Goal: Task Accomplishment & Management: Manage account settings

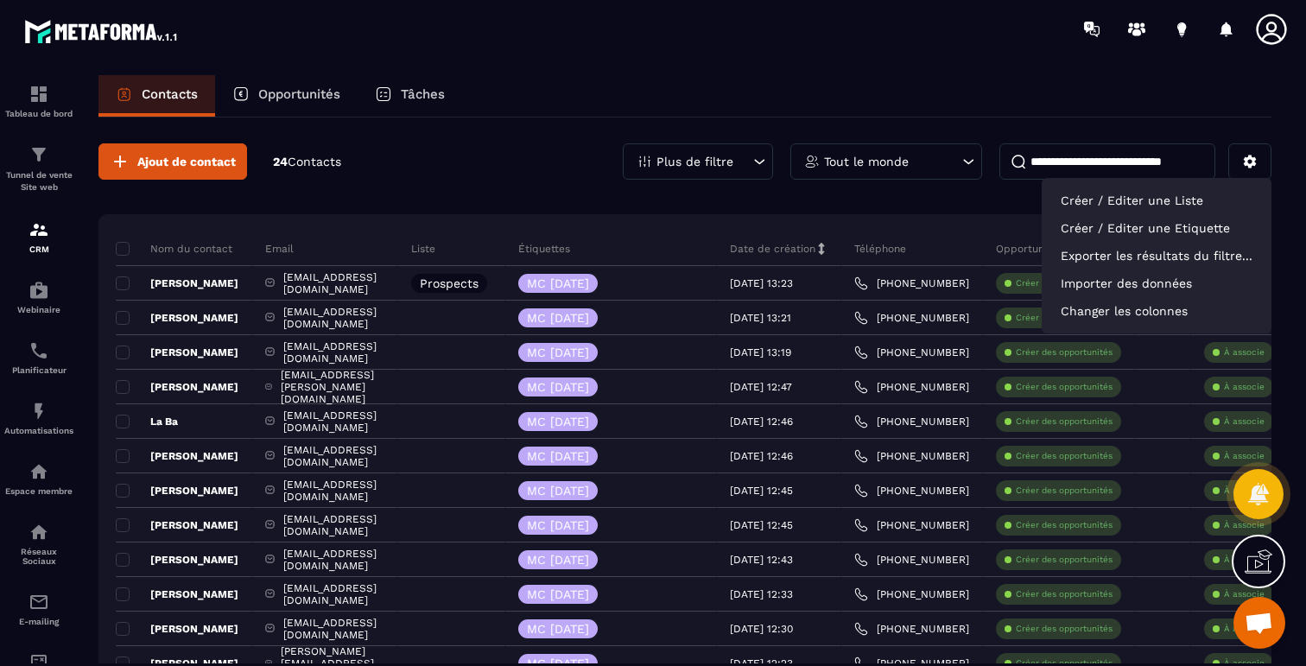
scroll to position [1028, 0]
click at [1144, 293] on p "Importer des données" at bounding box center [1156, 283] width 212 height 28
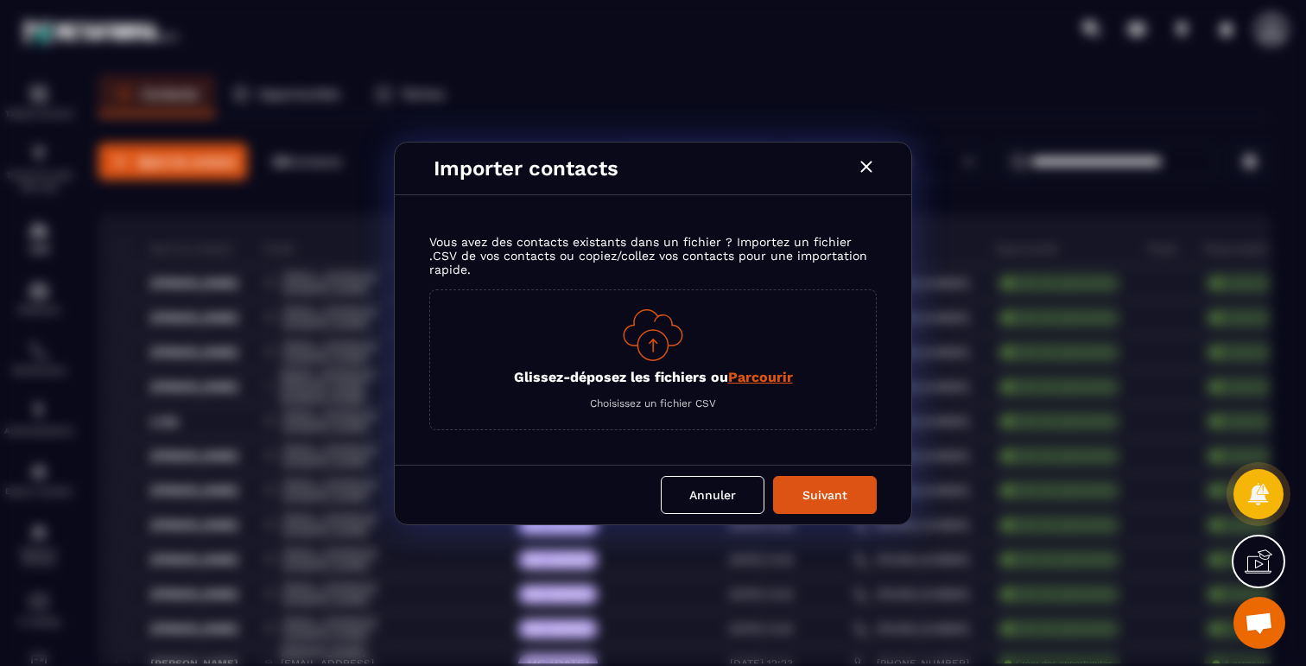
click at [640, 372] on p "Glissez-déposez les fichiers ou Parcourir" at bounding box center [653, 377] width 279 height 16
click at [0, 0] on input "Glissez-déposez les fichiers ou Parcourir" at bounding box center [0, 0] width 0 height 0
click at [758, 378] on span "Parcourir" at bounding box center [760, 377] width 65 height 16
click at [0, 0] on input "Glissez-déposez les fichiers ou Parcourir" at bounding box center [0, 0] width 0 height 0
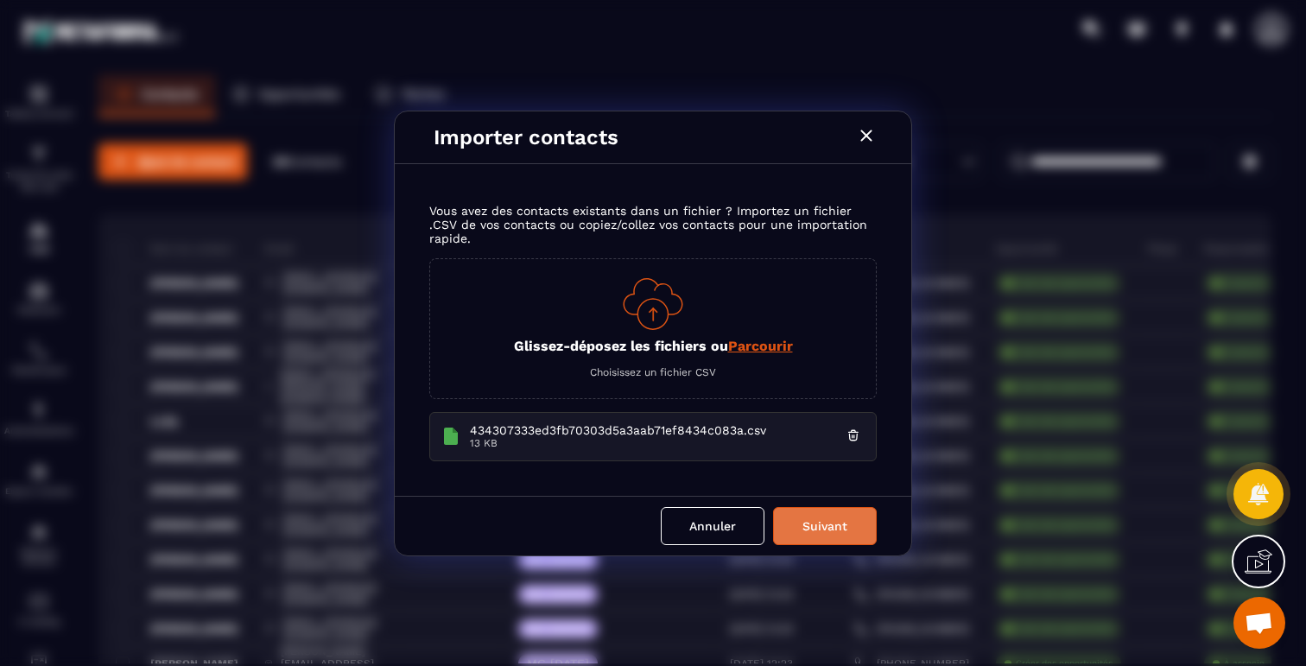
click at [825, 528] on button "Suivant" at bounding box center [825, 526] width 104 height 38
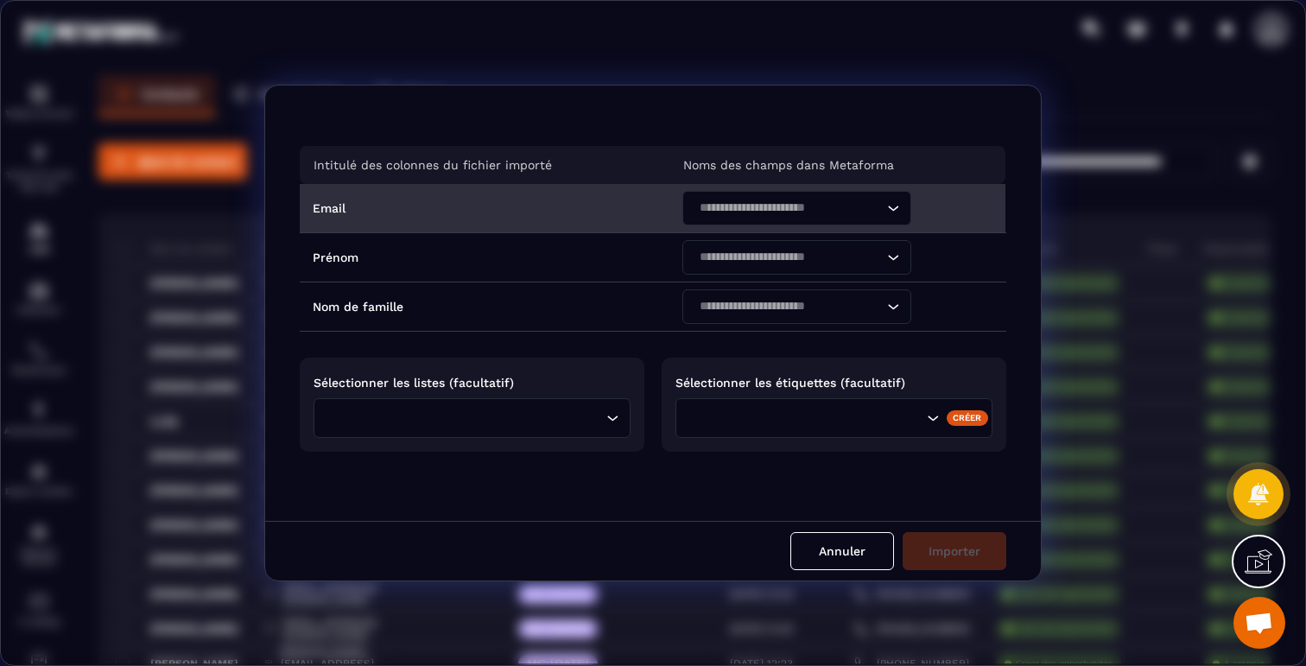
click at [817, 211] on input "Search for option" at bounding box center [787, 208] width 189 height 19
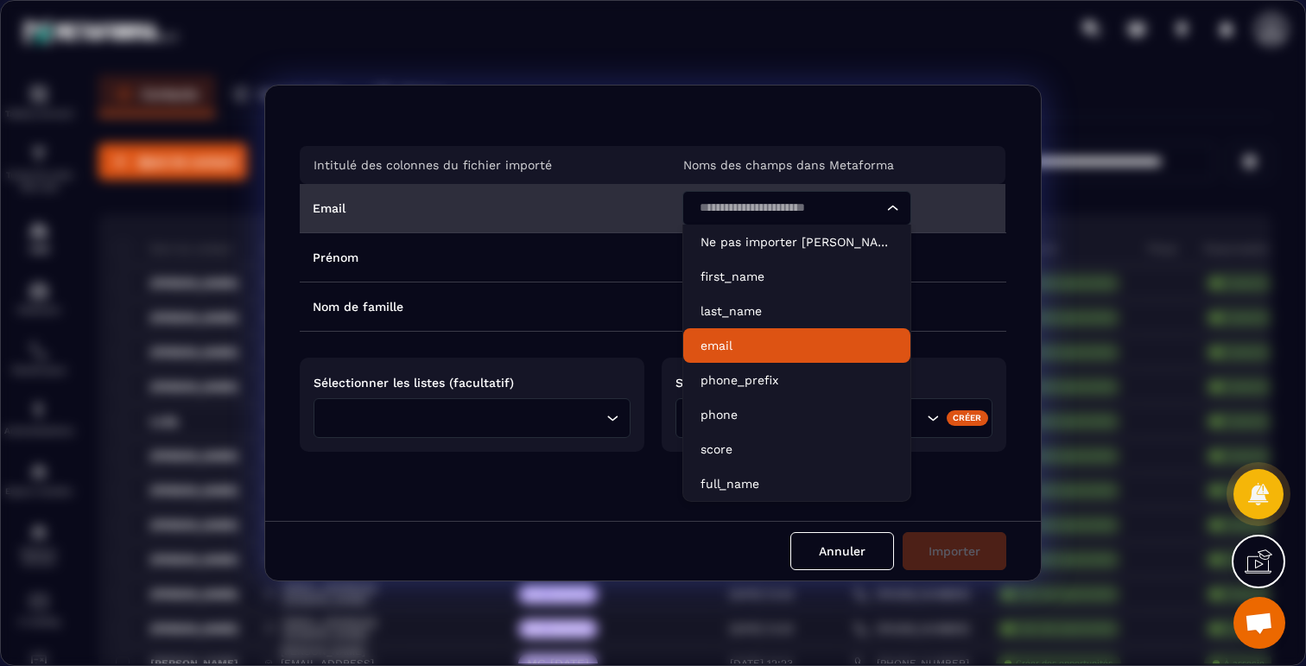
click at [742, 339] on p "email" at bounding box center [796, 345] width 193 height 17
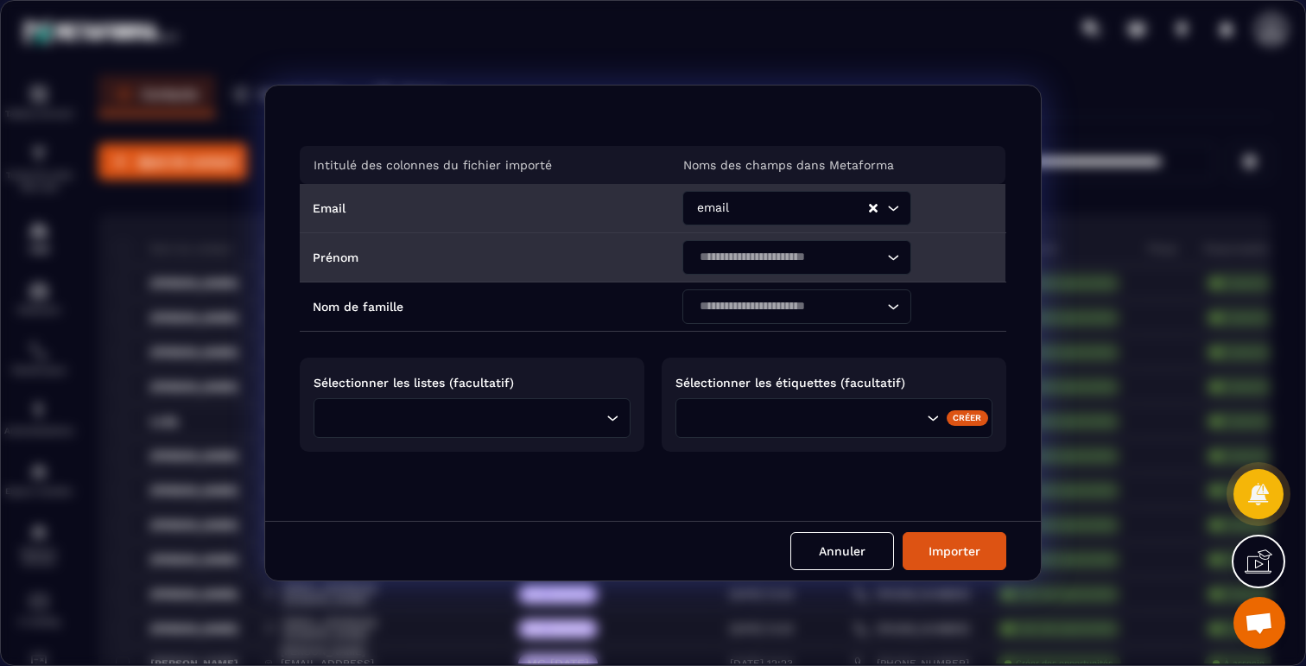
click at [792, 249] on input "Search for option" at bounding box center [787, 257] width 189 height 19
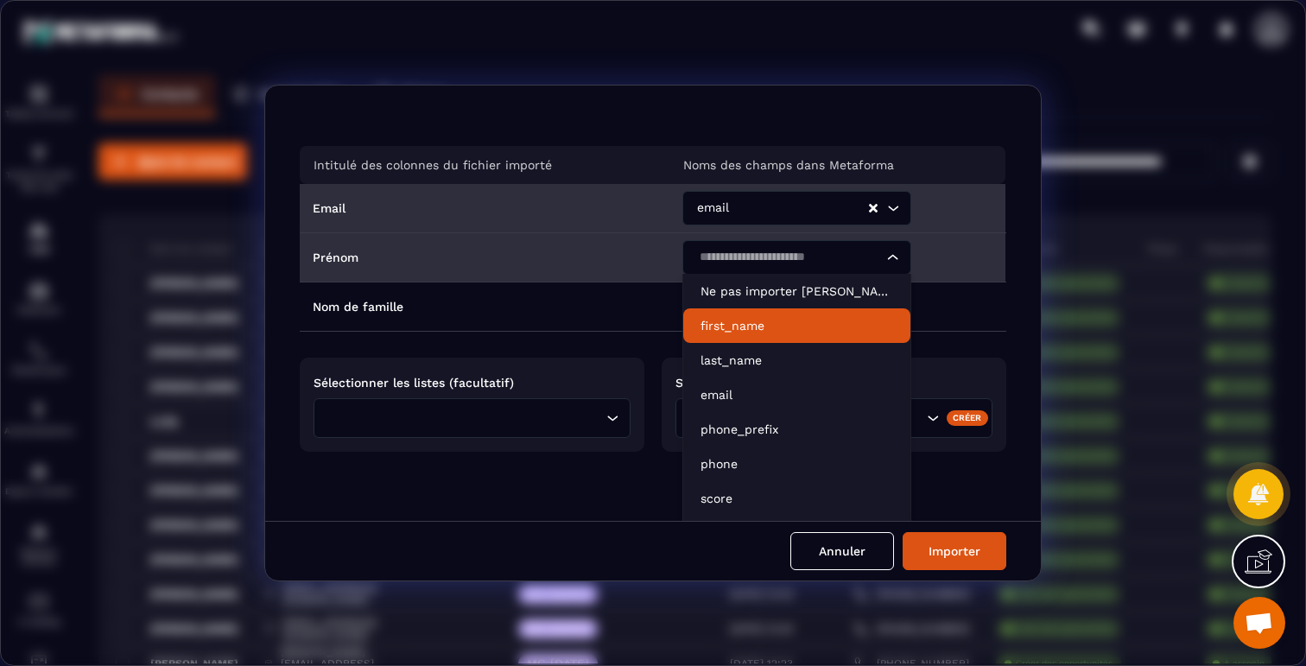
click at [756, 324] on p "first_name" at bounding box center [796, 325] width 193 height 17
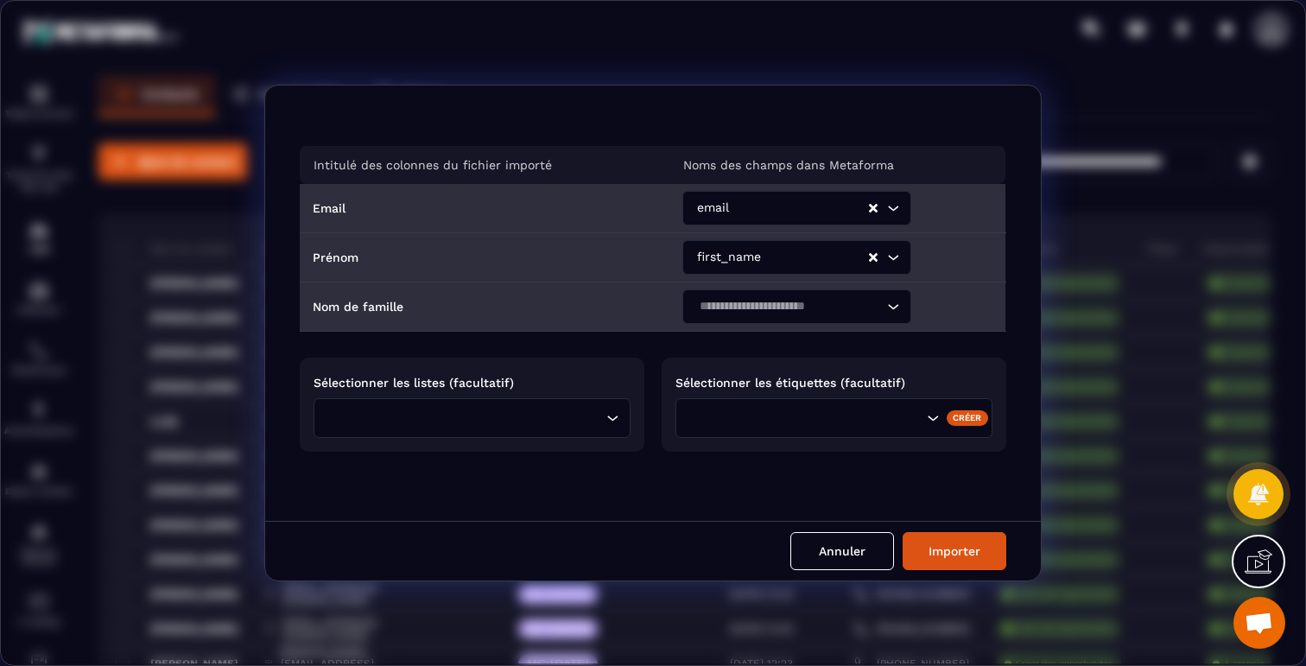
click at [768, 311] on input "Search for option" at bounding box center [787, 306] width 189 height 19
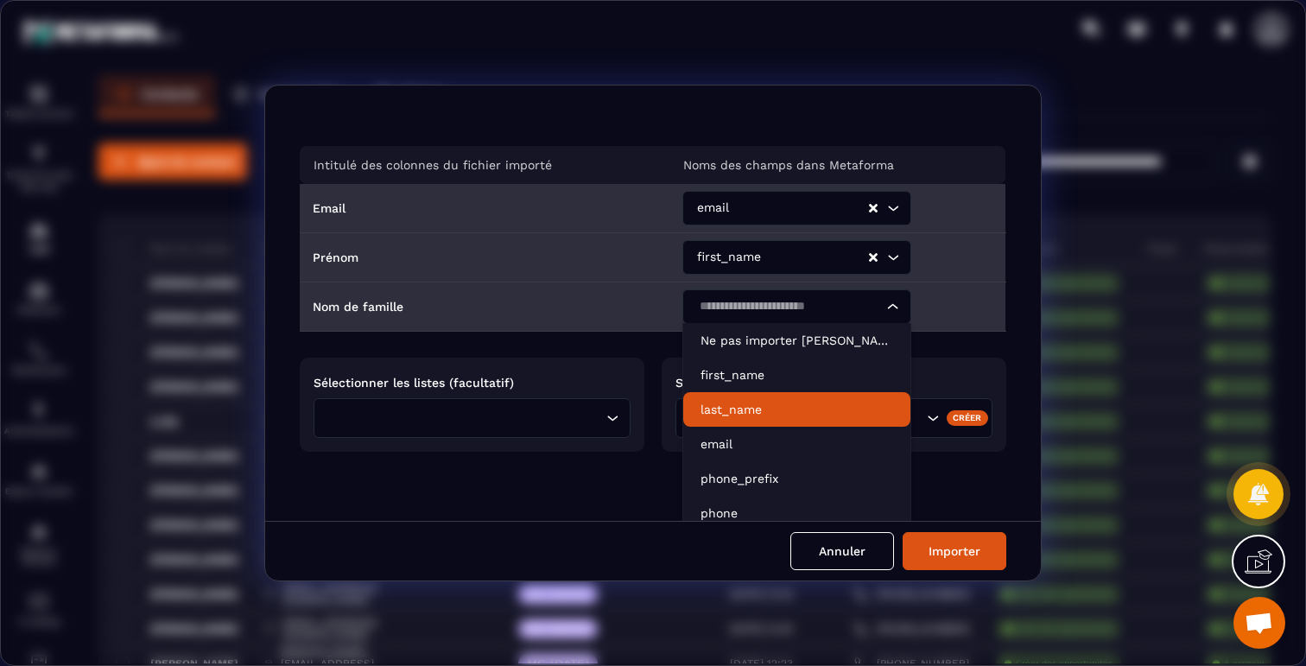
click at [732, 408] on p "last_name" at bounding box center [796, 409] width 193 height 17
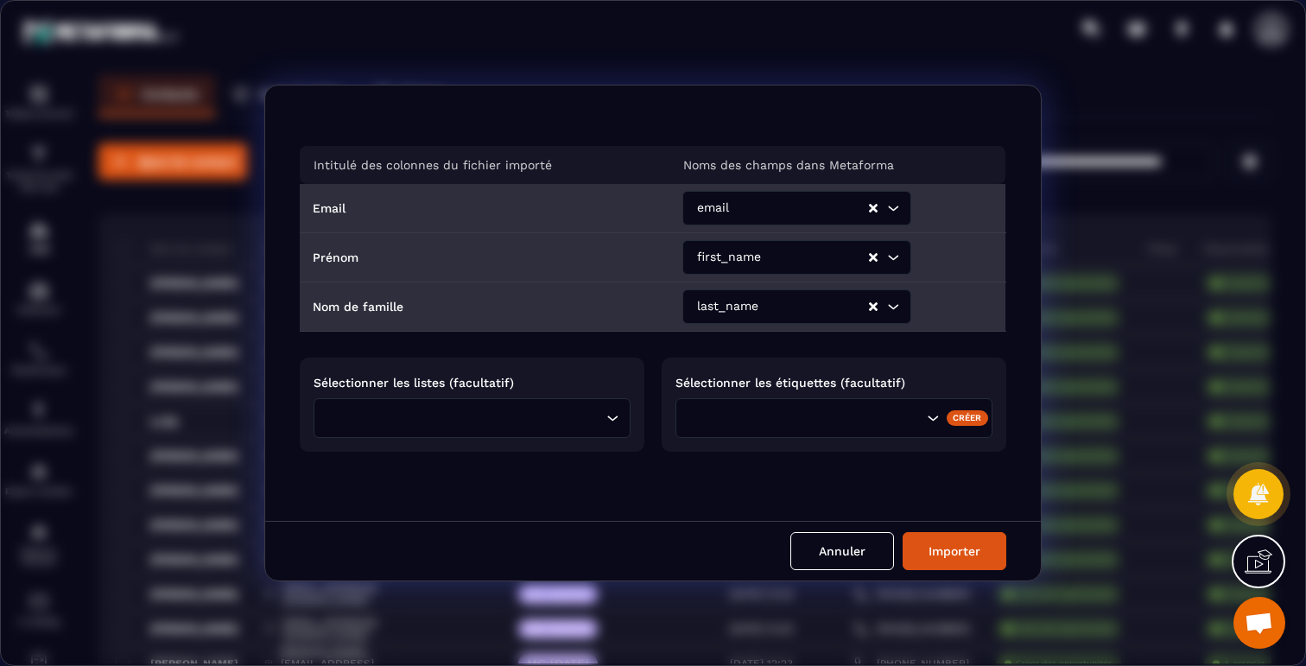
click at [555, 418] on input "Search for option" at bounding box center [466, 417] width 269 height 19
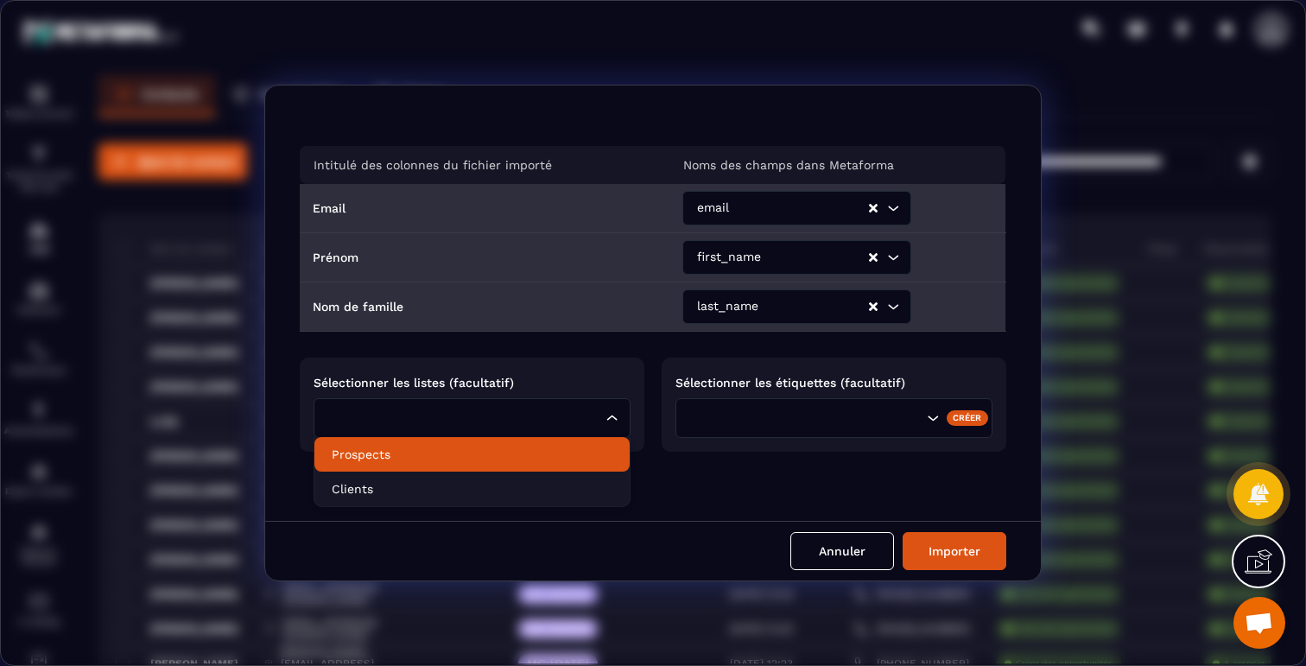
click at [394, 454] on p "Prospects" at bounding box center [472, 454] width 281 height 17
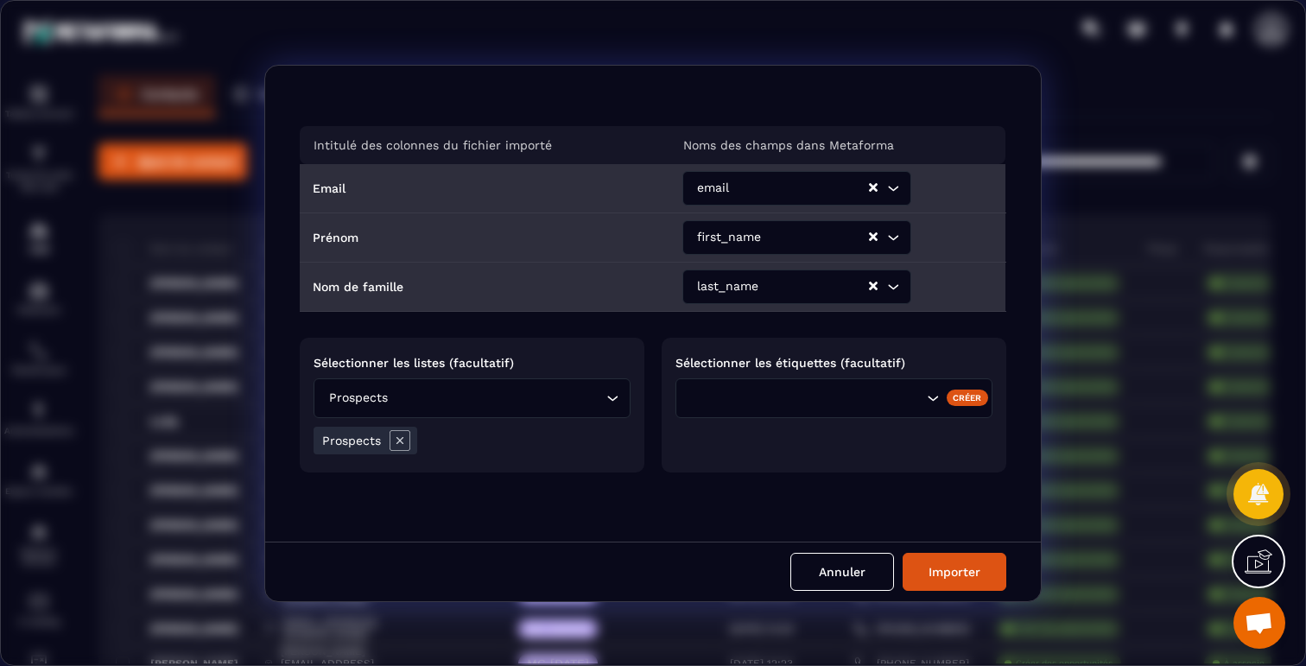
click at [749, 383] on div "Search for option" at bounding box center [833, 398] width 317 height 40
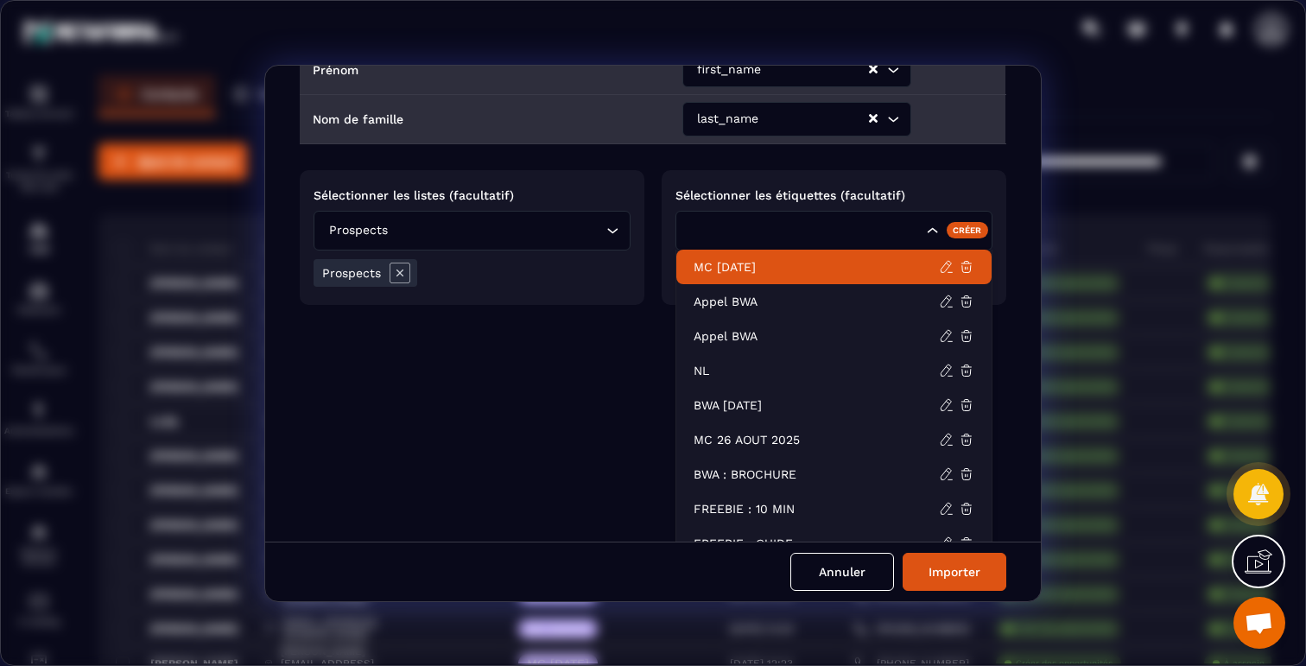
scroll to position [178, 0]
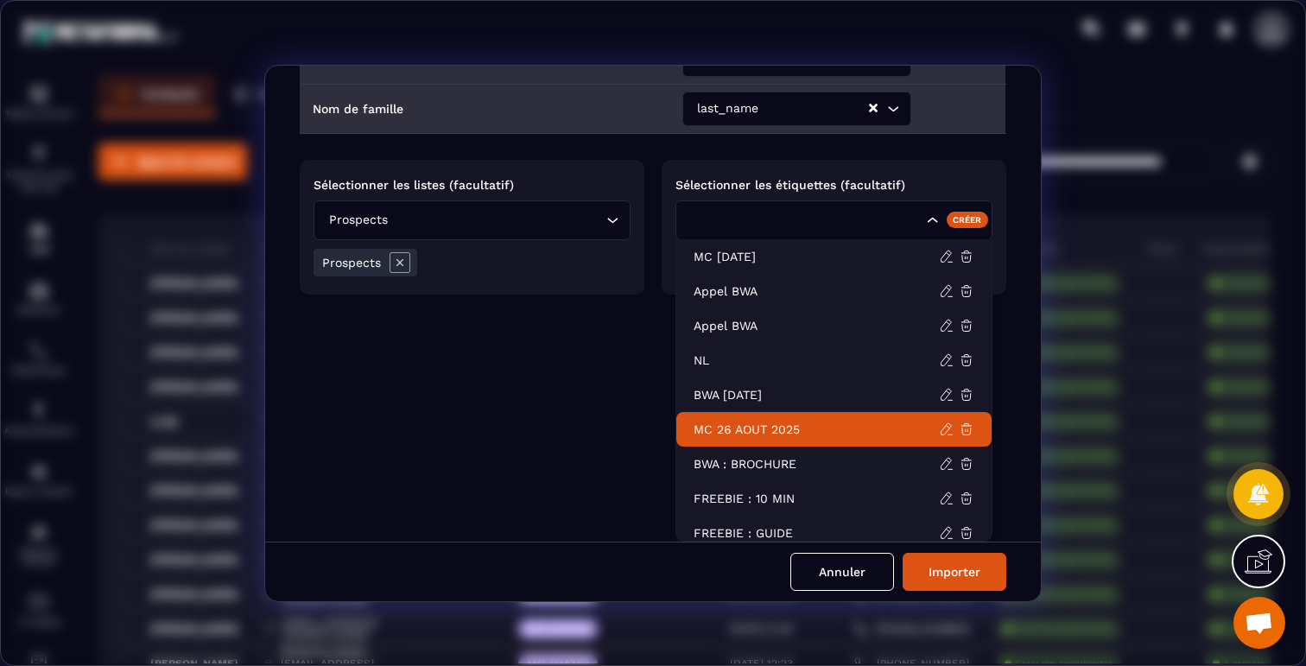
click at [762, 423] on p "MC 26 AOUT 2025" at bounding box center [815, 428] width 245 height 17
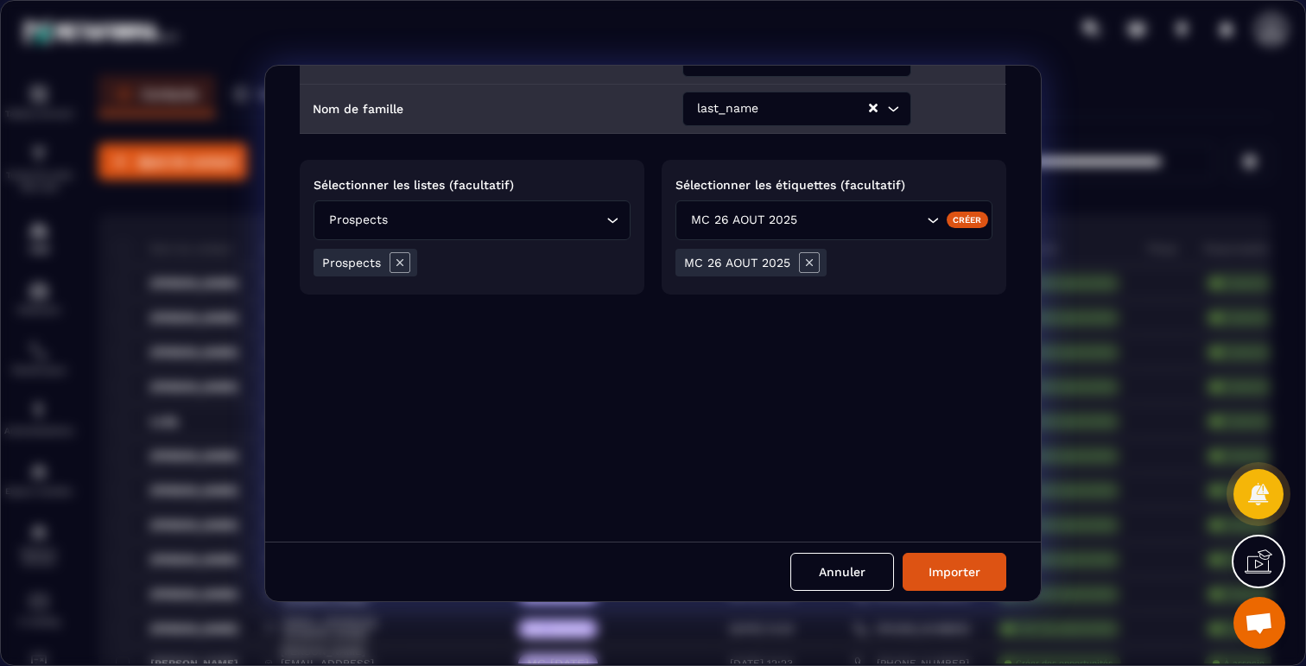
scroll to position [0, 0]
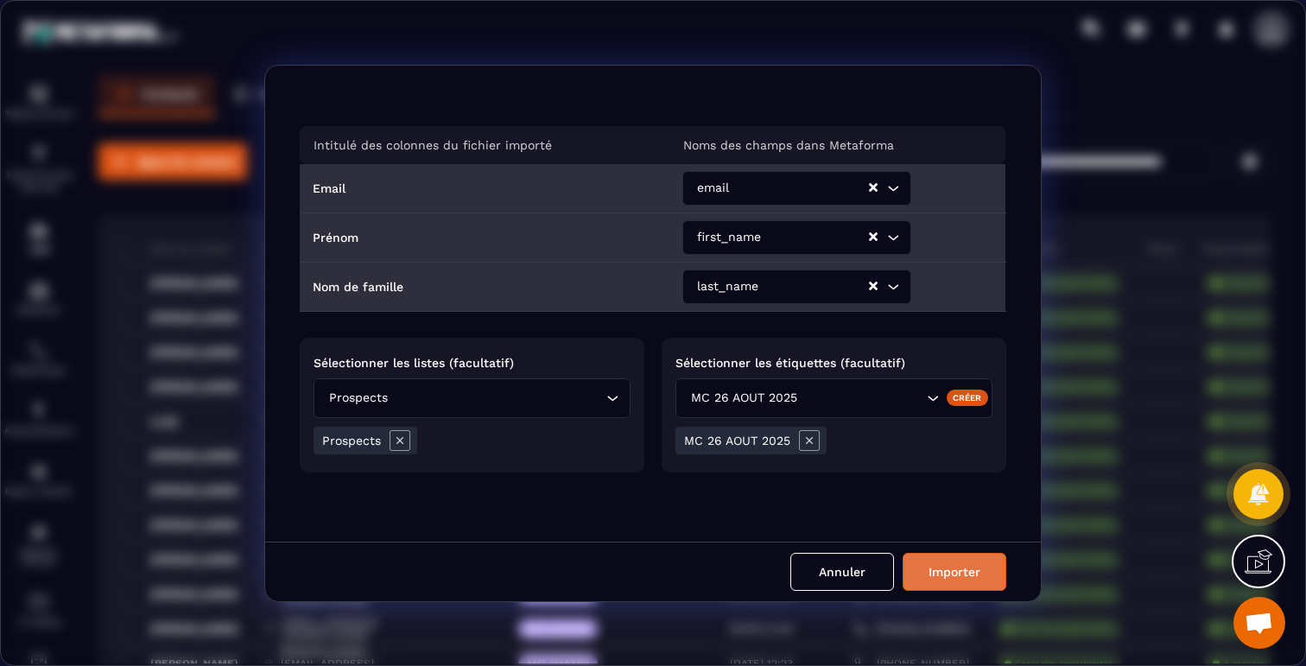
click at [944, 566] on button "Importer" at bounding box center [954, 572] width 104 height 38
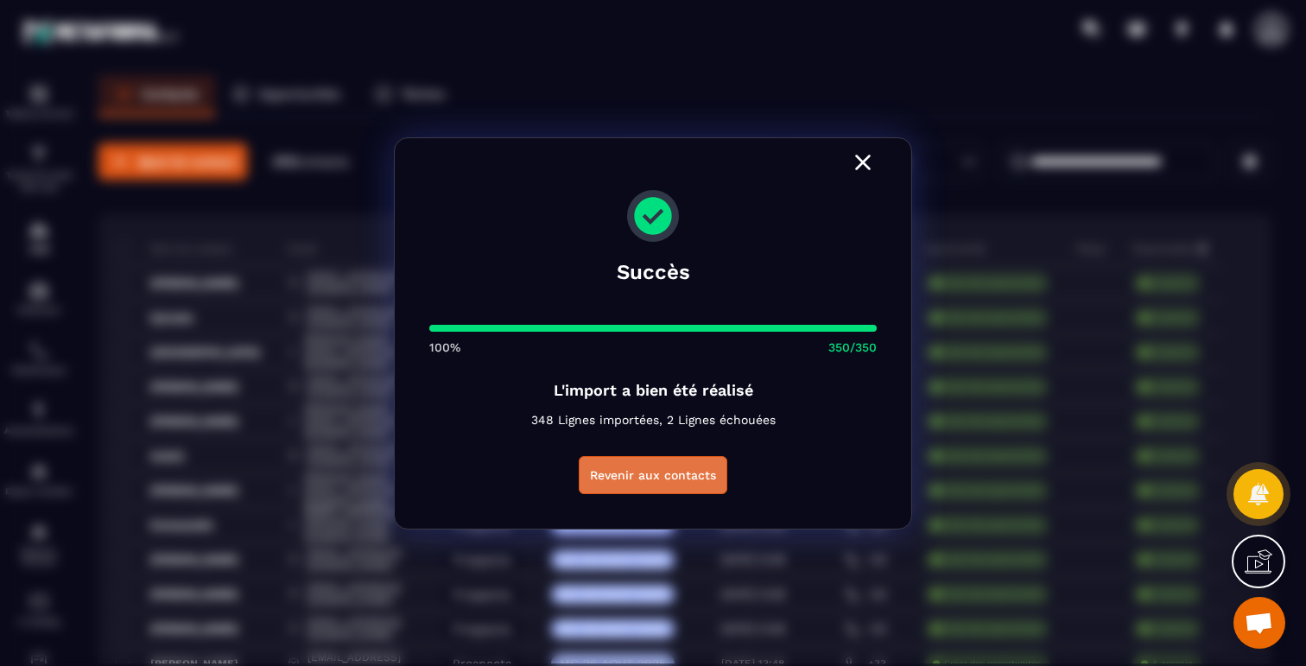
click at [654, 479] on button "Revenir aux contacts" at bounding box center [653, 475] width 149 height 38
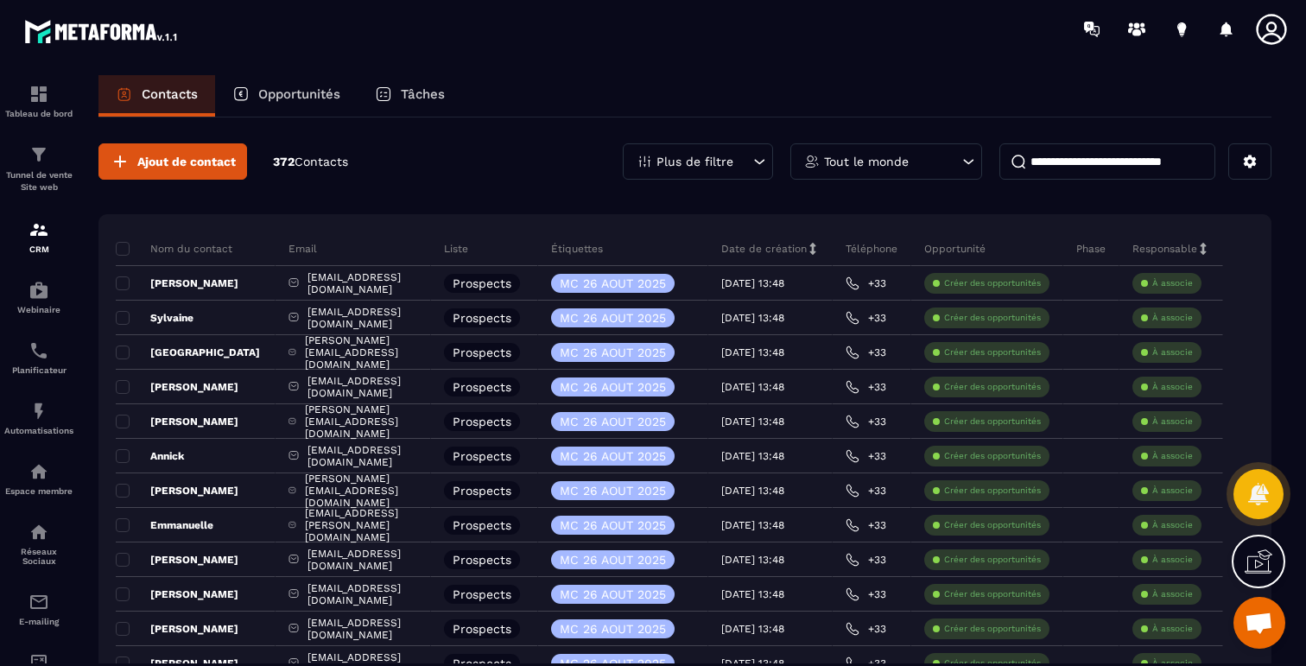
click at [705, 165] on p "Plus de filtre" at bounding box center [694, 161] width 77 height 12
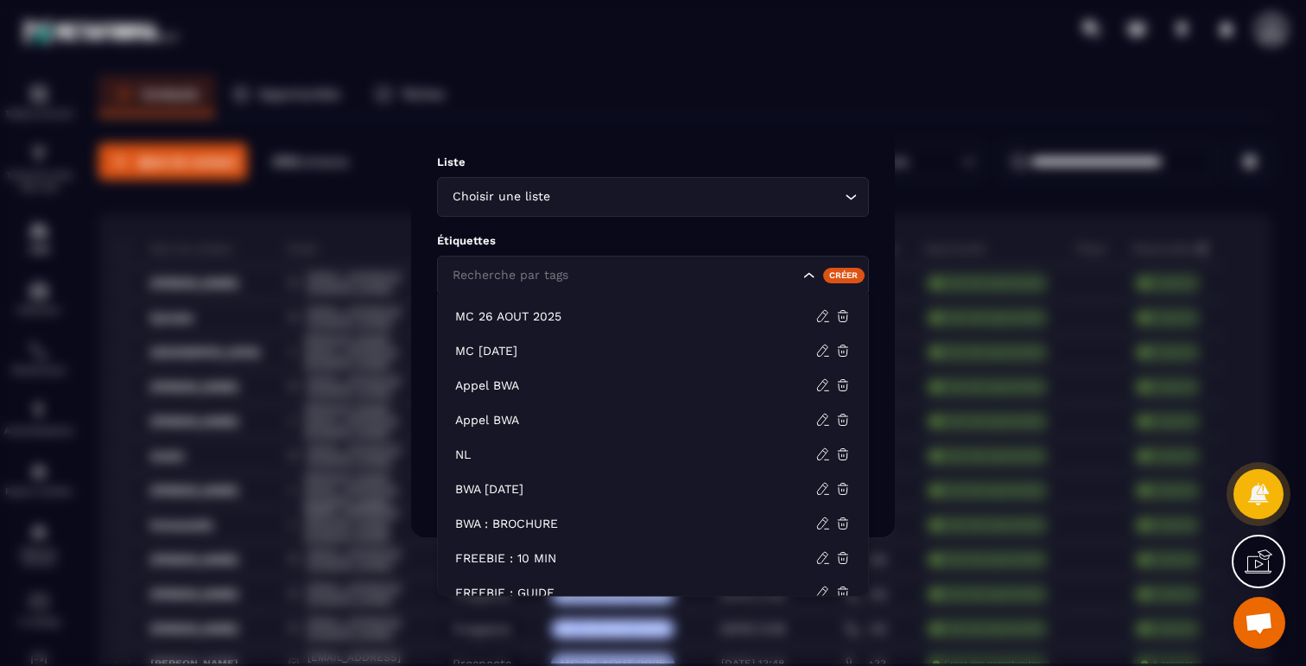
click at [604, 269] on input "Search for option" at bounding box center [623, 275] width 351 height 19
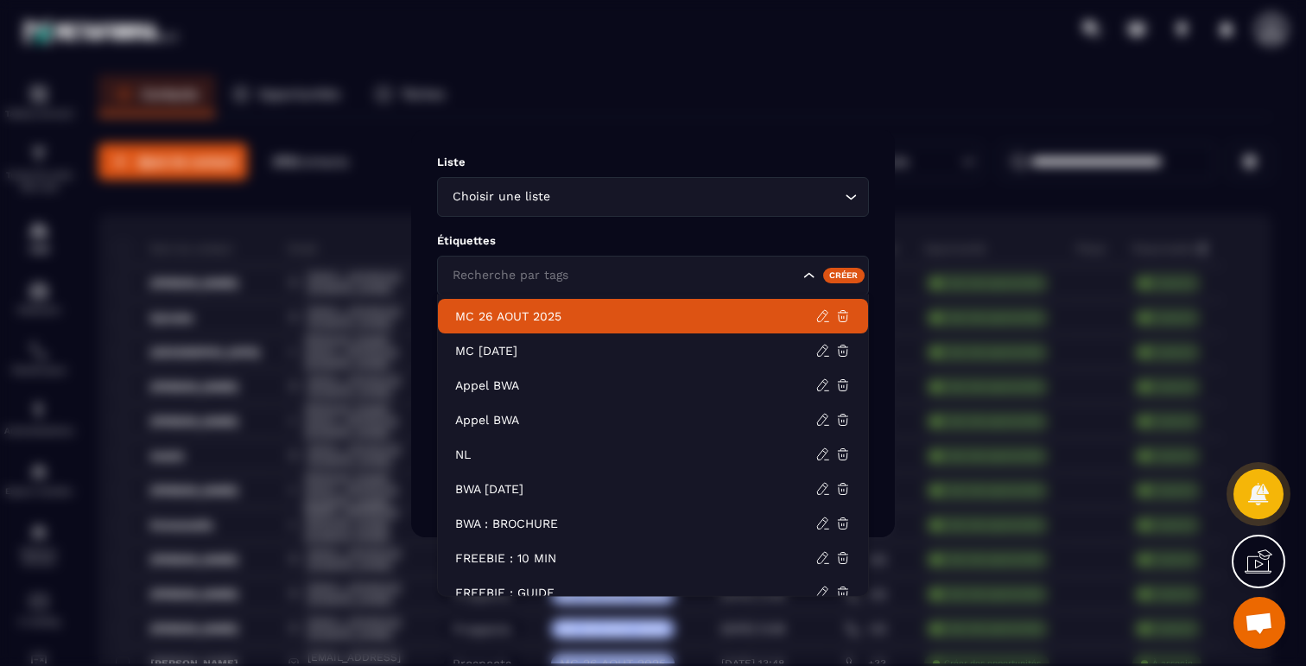
click at [522, 323] on p "MC 26 AOUT 2025" at bounding box center [635, 315] width 360 height 17
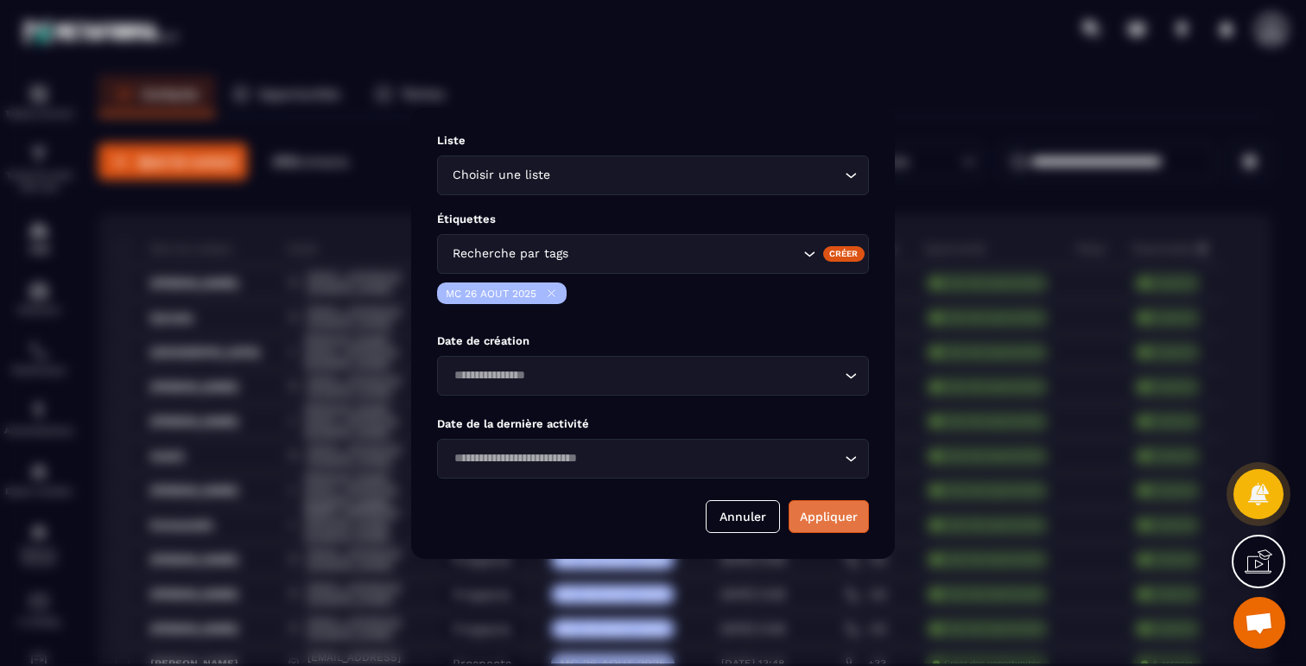
click at [826, 509] on button "Appliquer" at bounding box center [828, 516] width 80 height 33
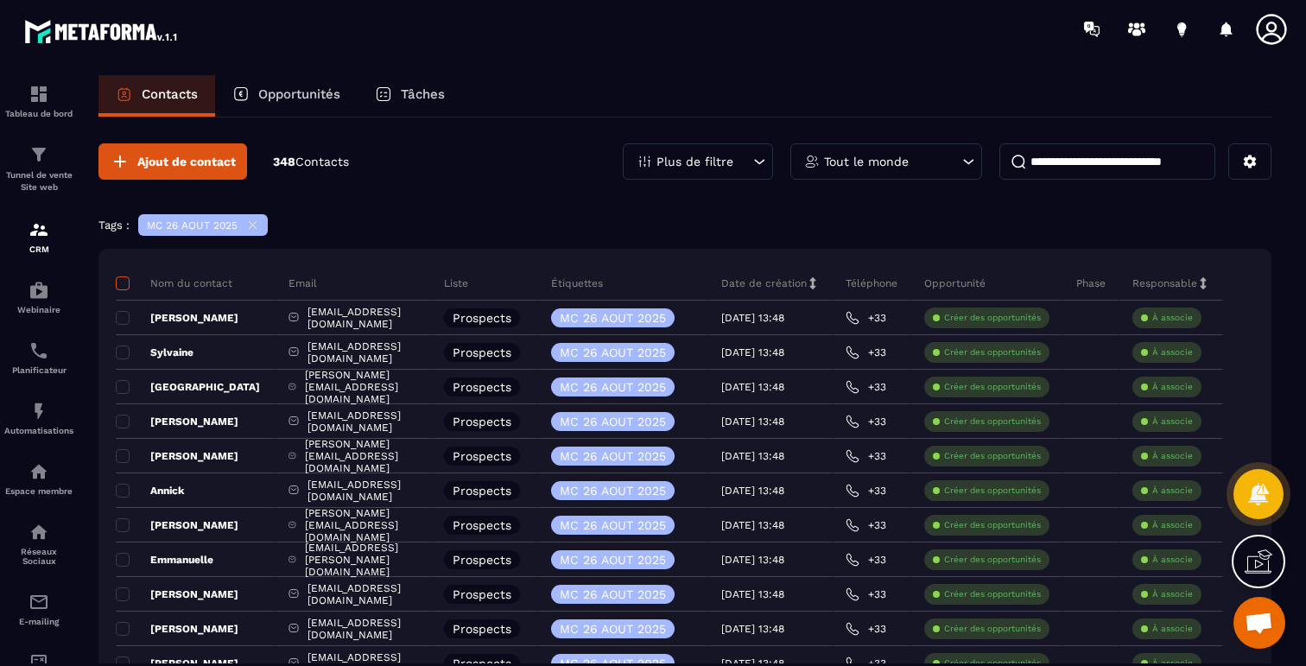
click at [123, 281] on span at bounding box center [123, 283] width 14 height 14
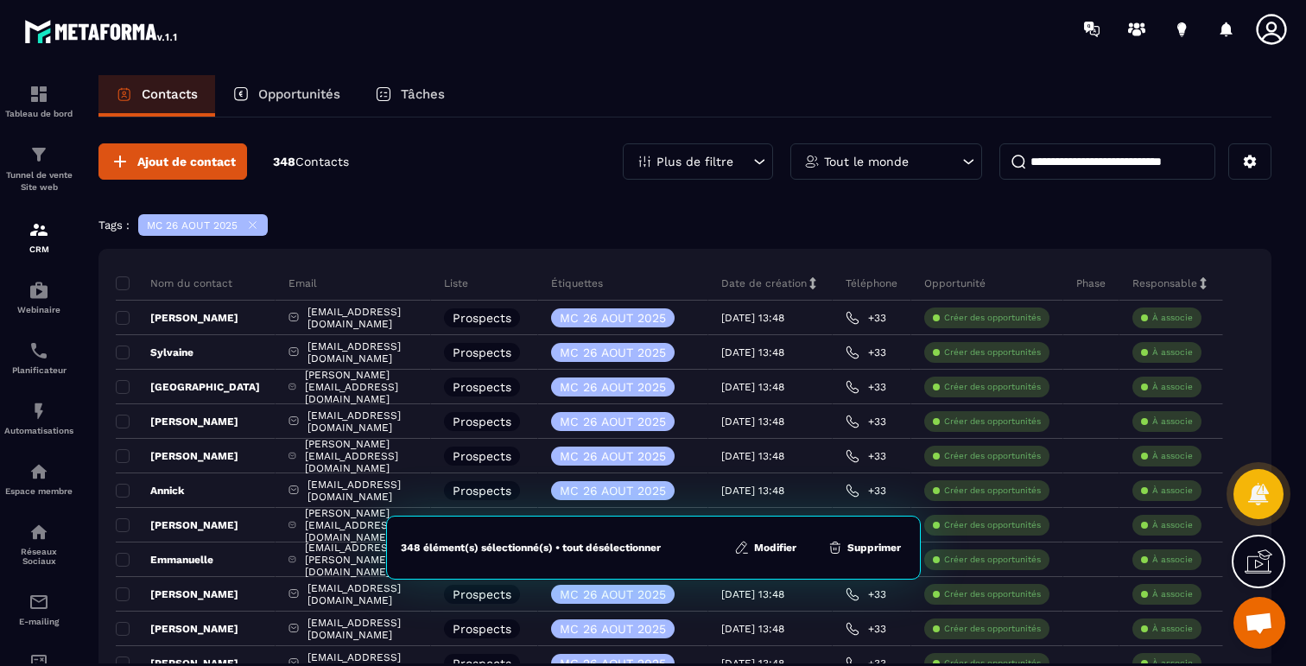
click at [774, 566] on div "348 élément(s) sélectionné(s) • tout désélectionner Modifier Supprimer" at bounding box center [653, 547] width 534 height 64
click at [774, 552] on button "Modifier" at bounding box center [765, 547] width 73 height 17
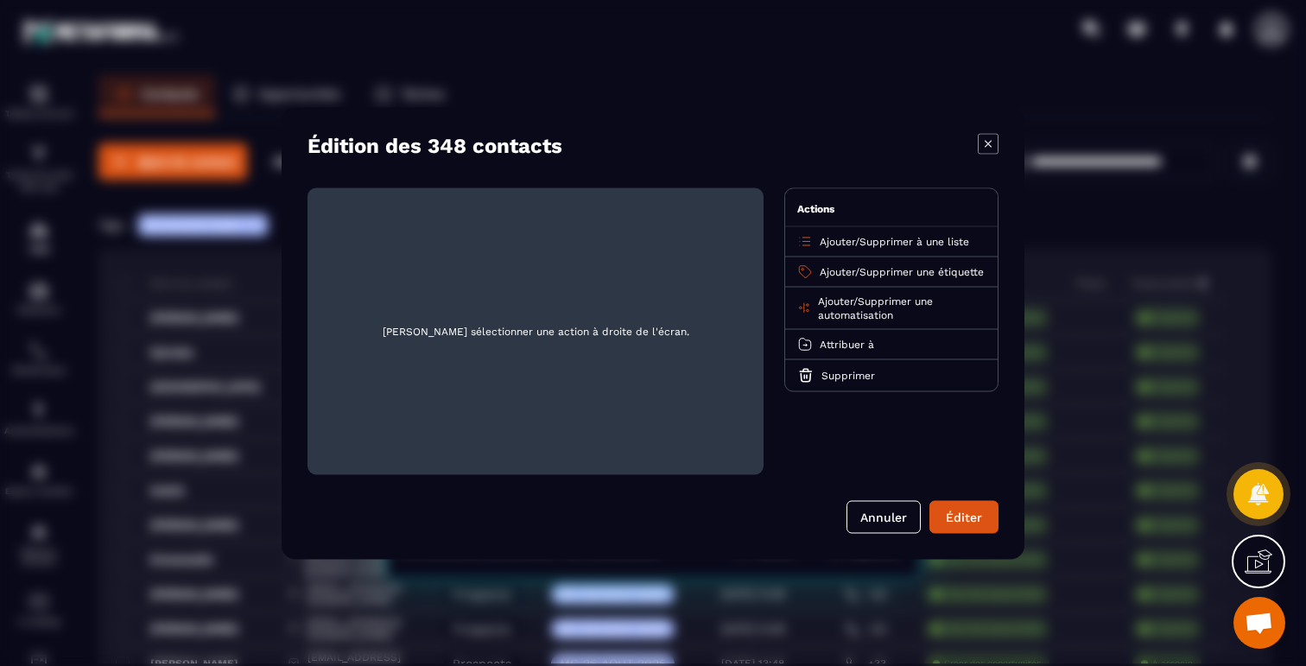
click at [888, 275] on span "Supprimer une étiquette" at bounding box center [921, 271] width 124 height 12
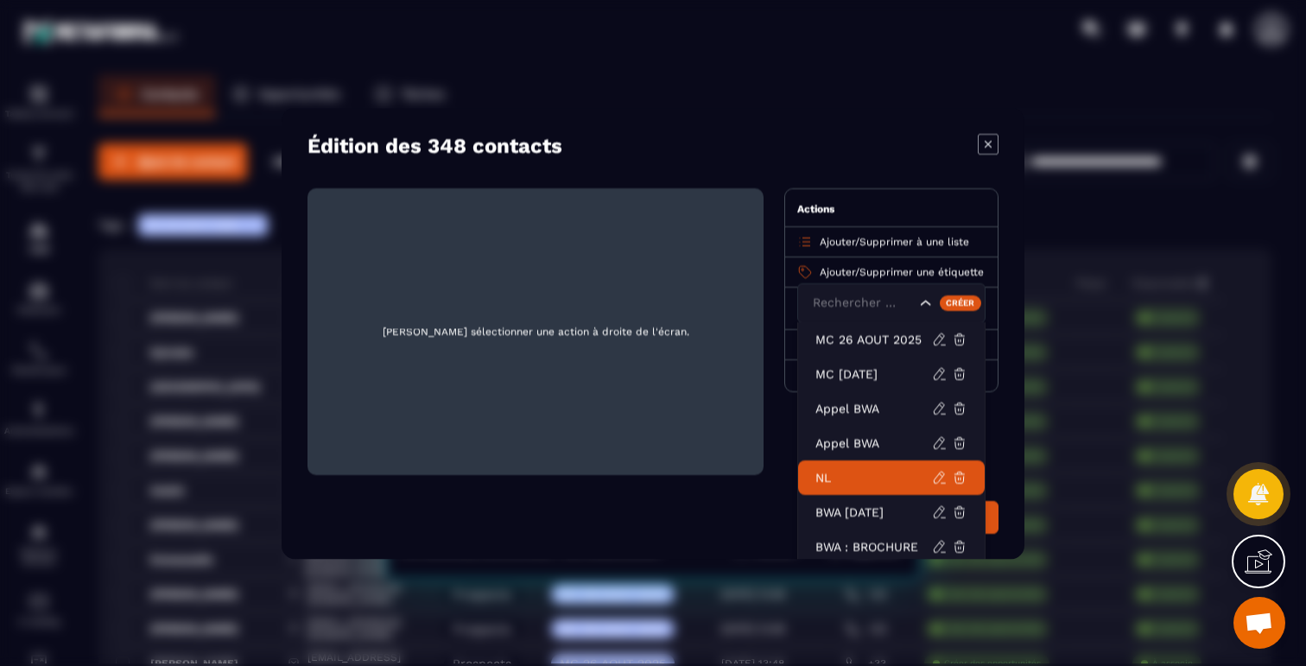
click at [833, 472] on p "NL" at bounding box center [873, 476] width 117 height 17
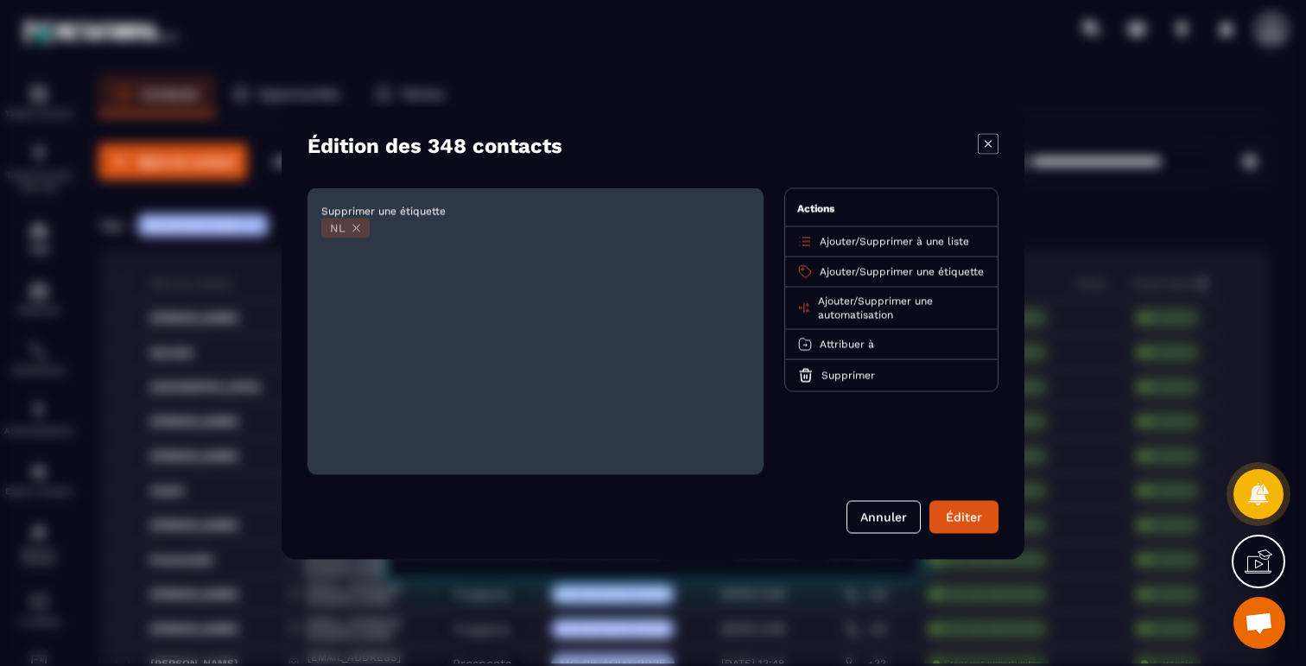
click at [422, 207] on span "Supprimer une étiquette" at bounding box center [383, 211] width 124 height 12
click at [860, 511] on button "Annuler" at bounding box center [883, 516] width 74 height 33
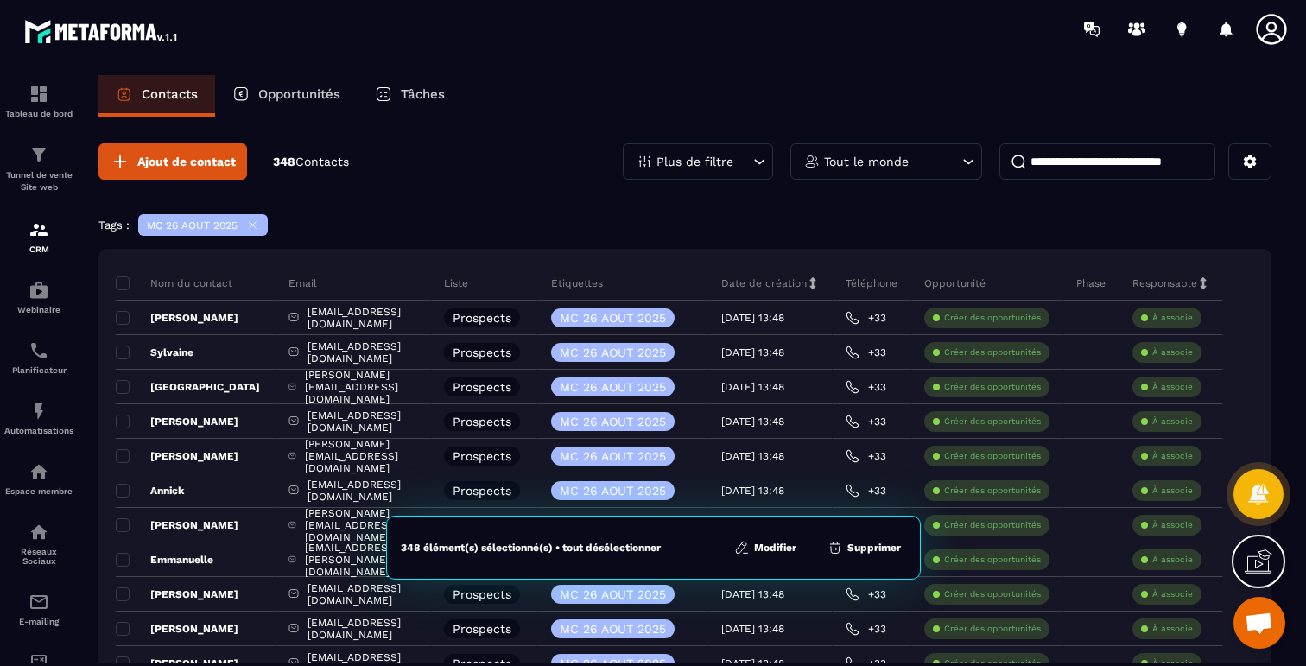
click at [1249, 167] on icon at bounding box center [1249, 161] width 13 height 13
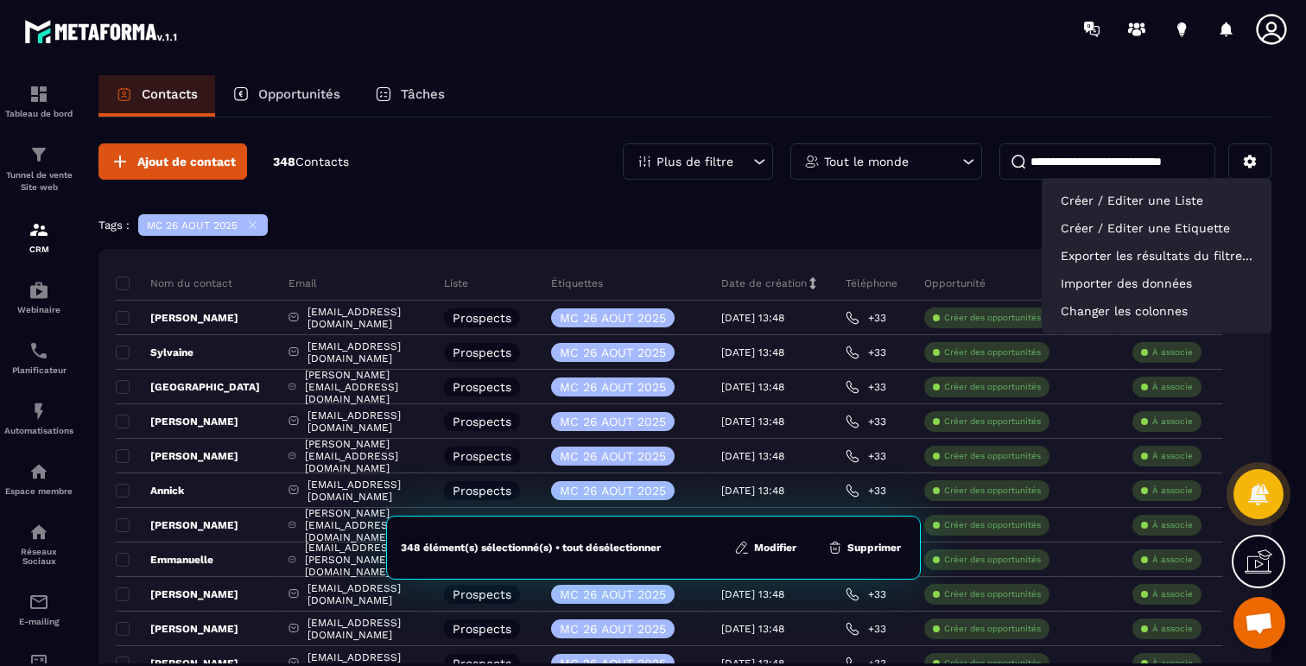
click at [848, 214] on div "Tags : MC 26 AOUT 2025" at bounding box center [684, 227] width 1173 height 26
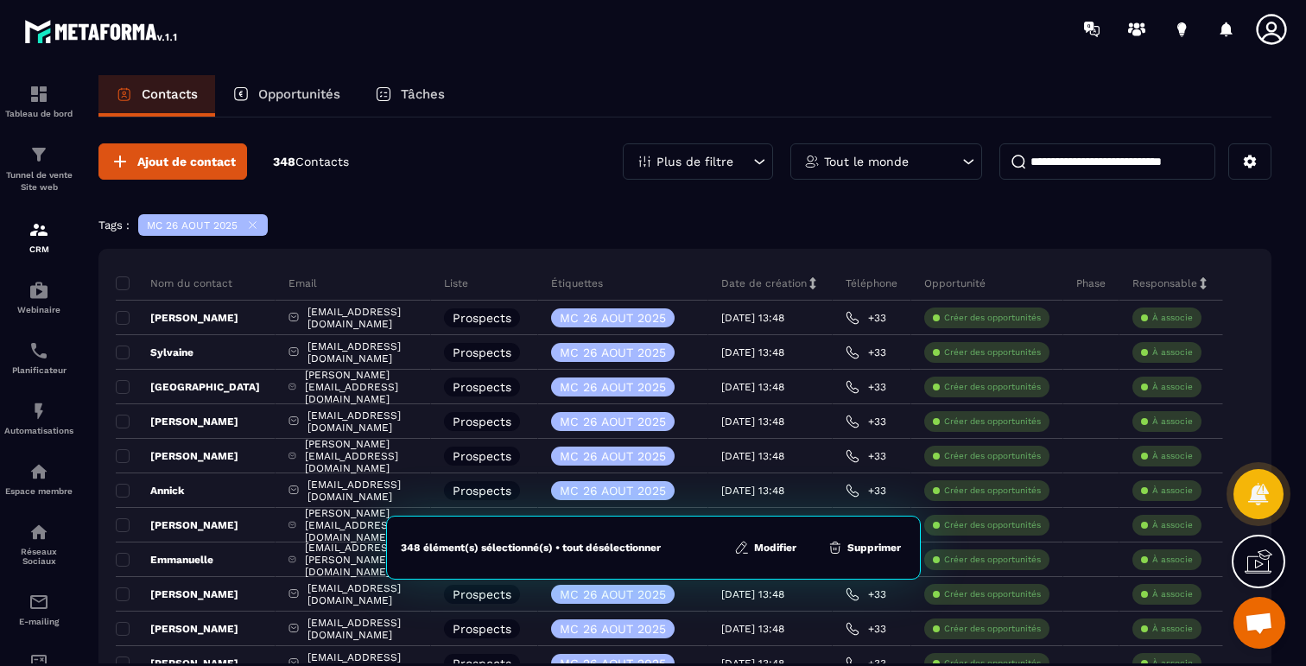
click at [771, 541] on button "Modifier" at bounding box center [765, 547] width 73 height 17
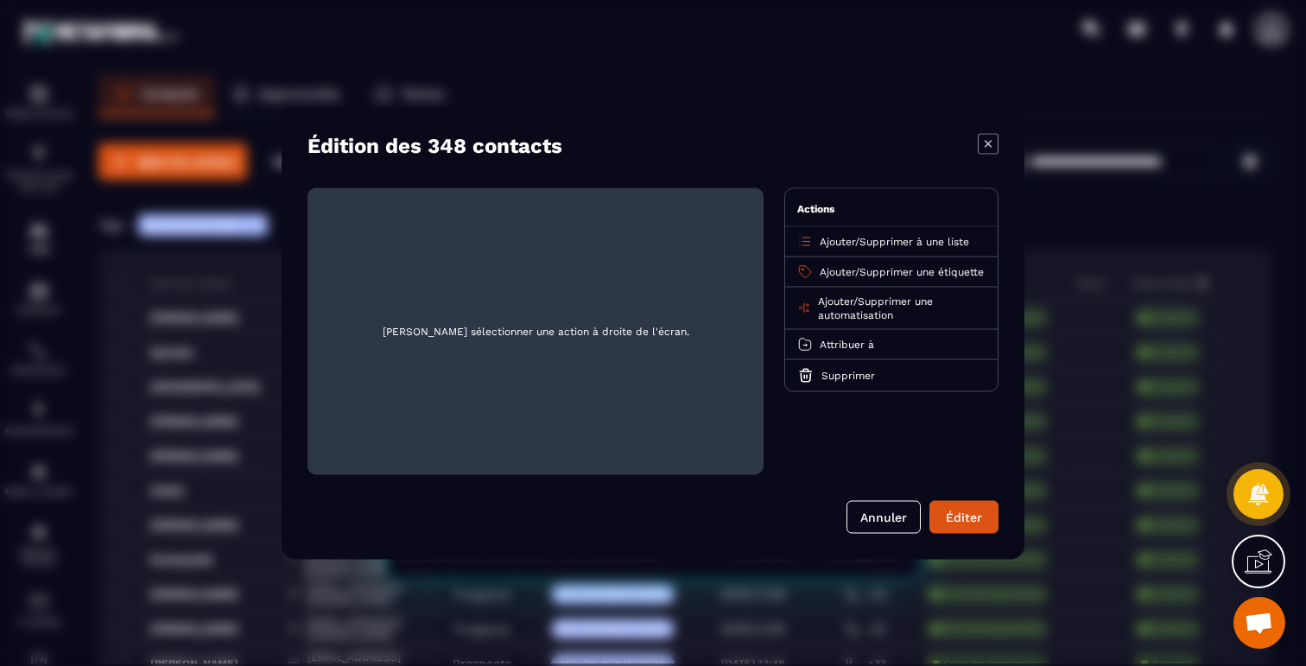
click at [859, 277] on span "Supprimer une étiquette" at bounding box center [921, 271] width 124 height 12
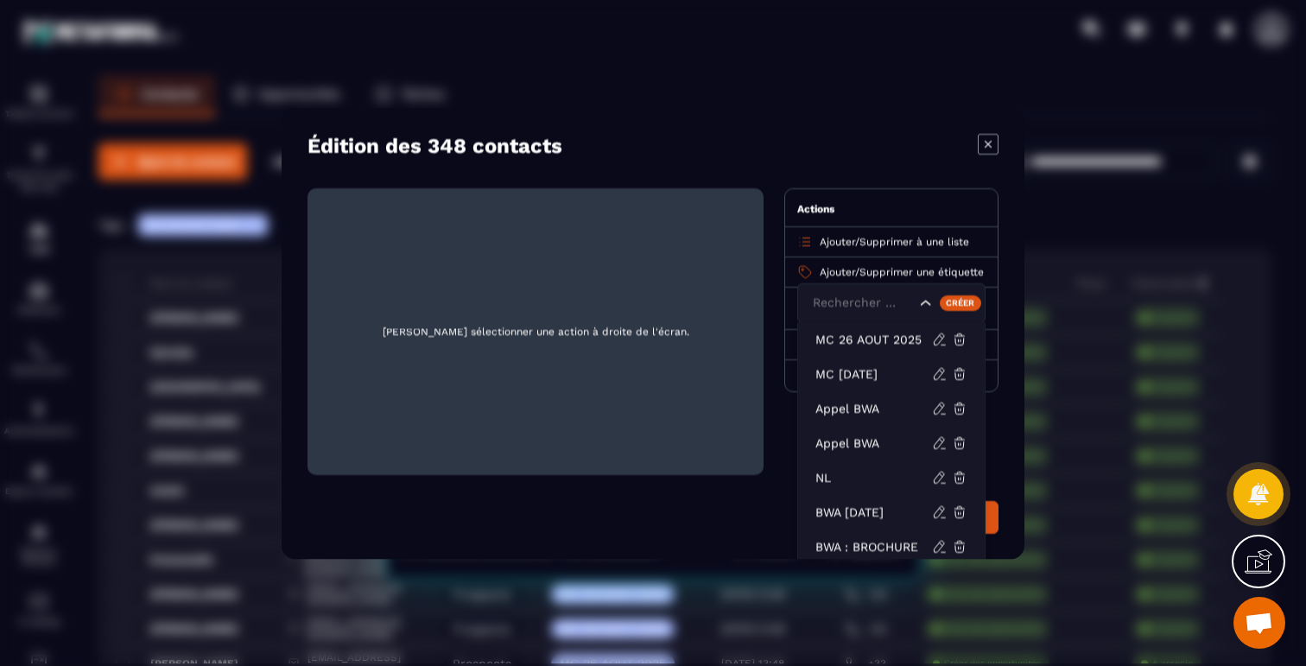
click at [921, 302] on icon "Search for option" at bounding box center [925, 302] width 10 height 5
click at [837, 474] on p "NL" at bounding box center [873, 476] width 117 height 17
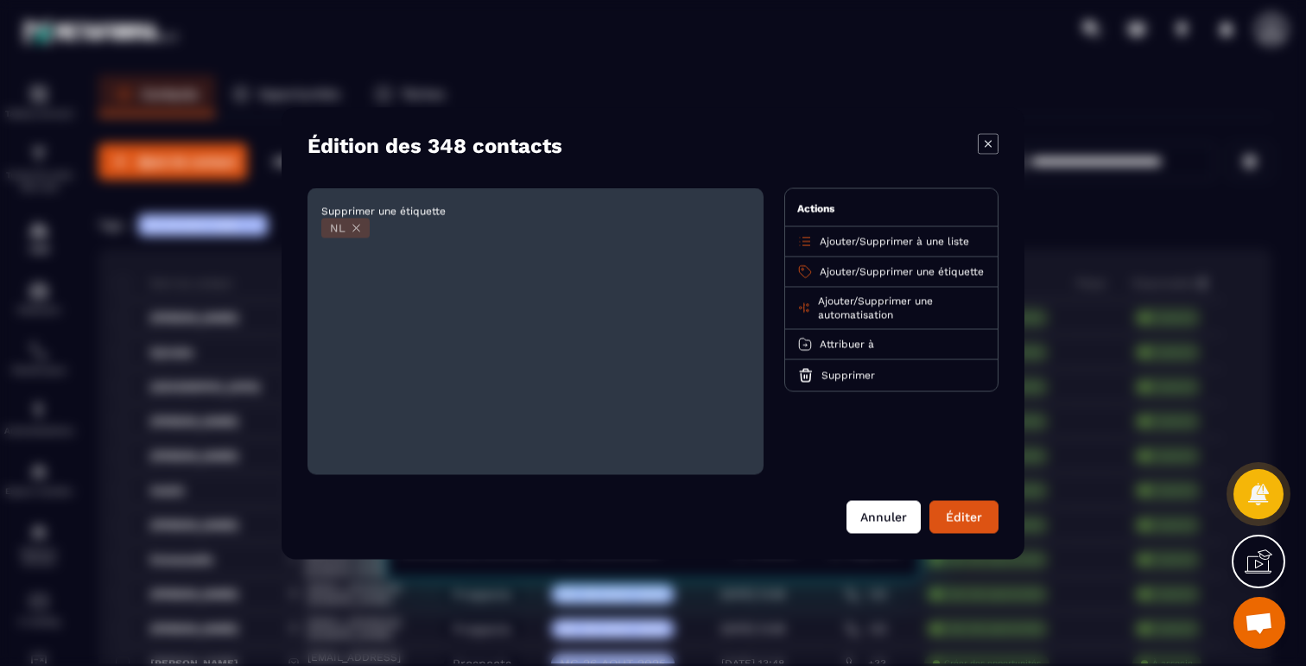
click at [890, 517] on button "Annuler" at bounding box center [883, 516] width 74 height 33
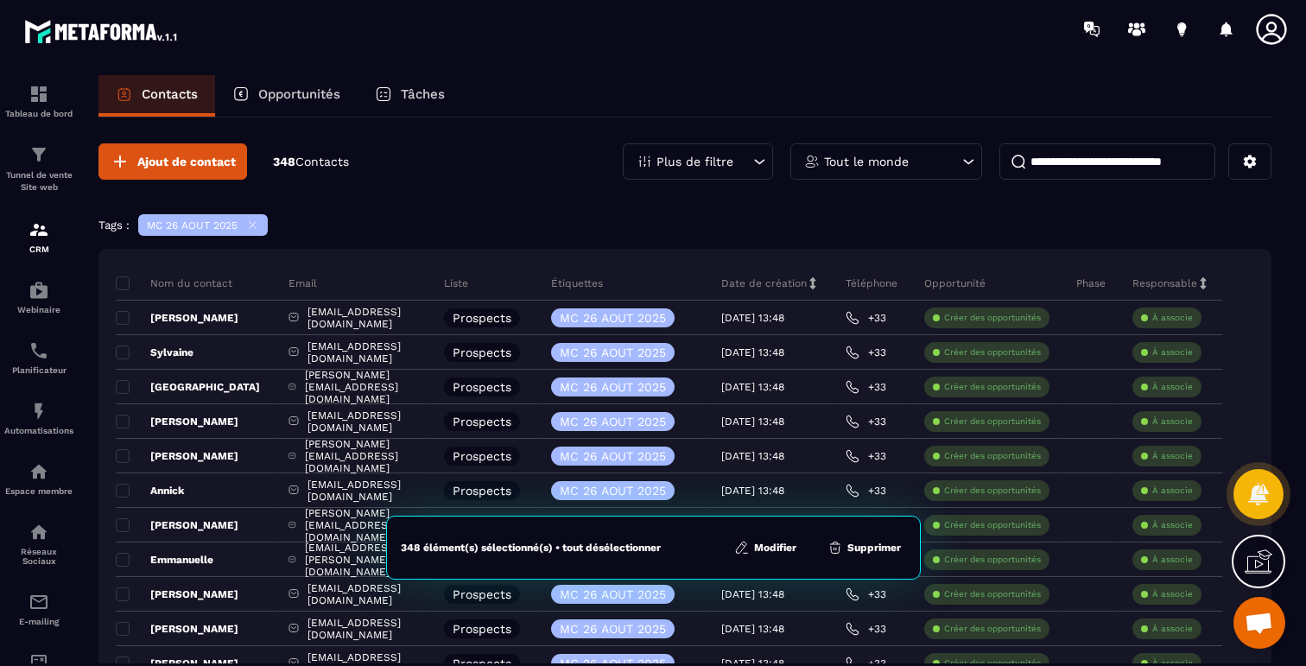
click at [496, 219] on div "Tags : MC 26 AOUT 2025" at bounding box center [684, 227] width 1173 height 26
click at [120, 283] on span at bounding box center [123, 283] width 14 height 14
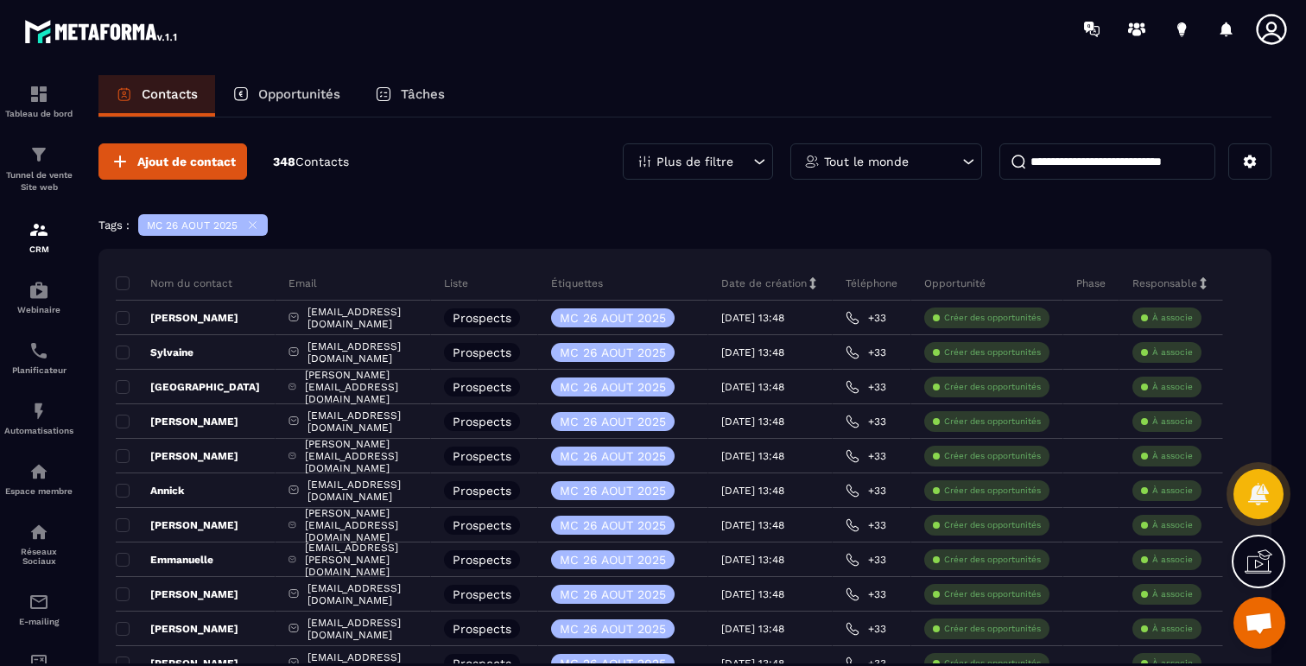
click at [370, 219] on div "Tags : MC 26 AOUT 2025" at bounding box center [684, 227] width 1173 height 26
click at [257, 224] on icon at bounding box center [252, 224] width 13 height 13
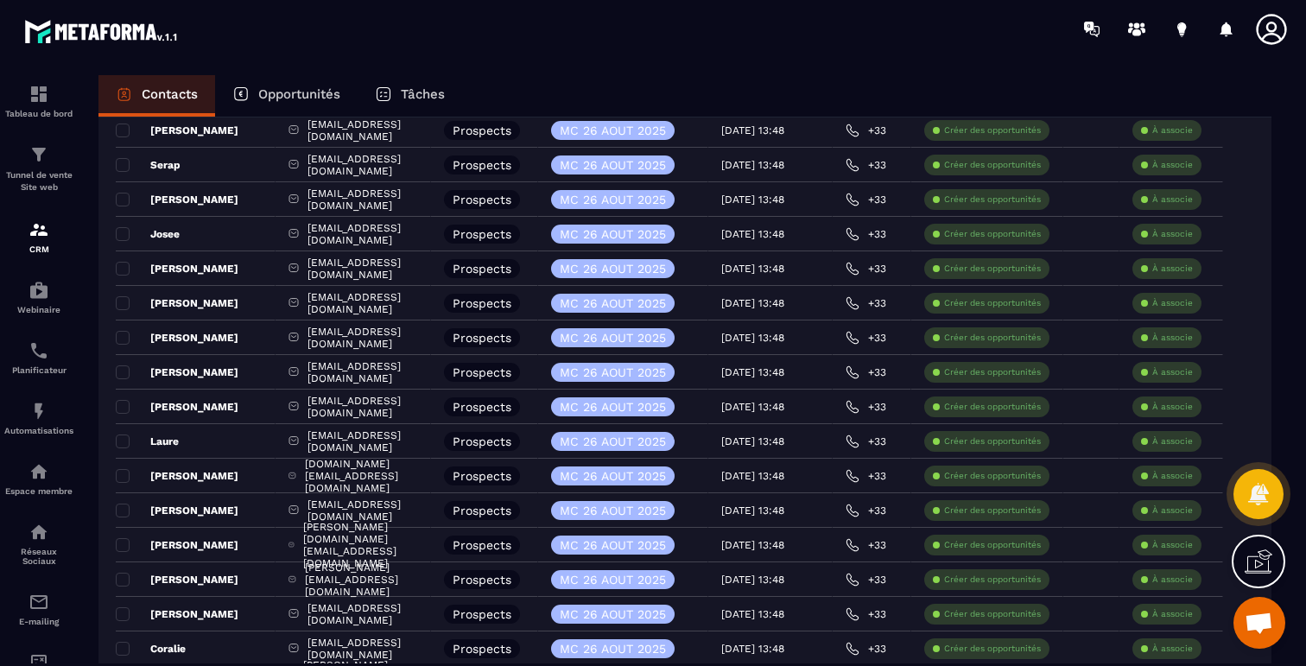
scroll to position [3183, 0]
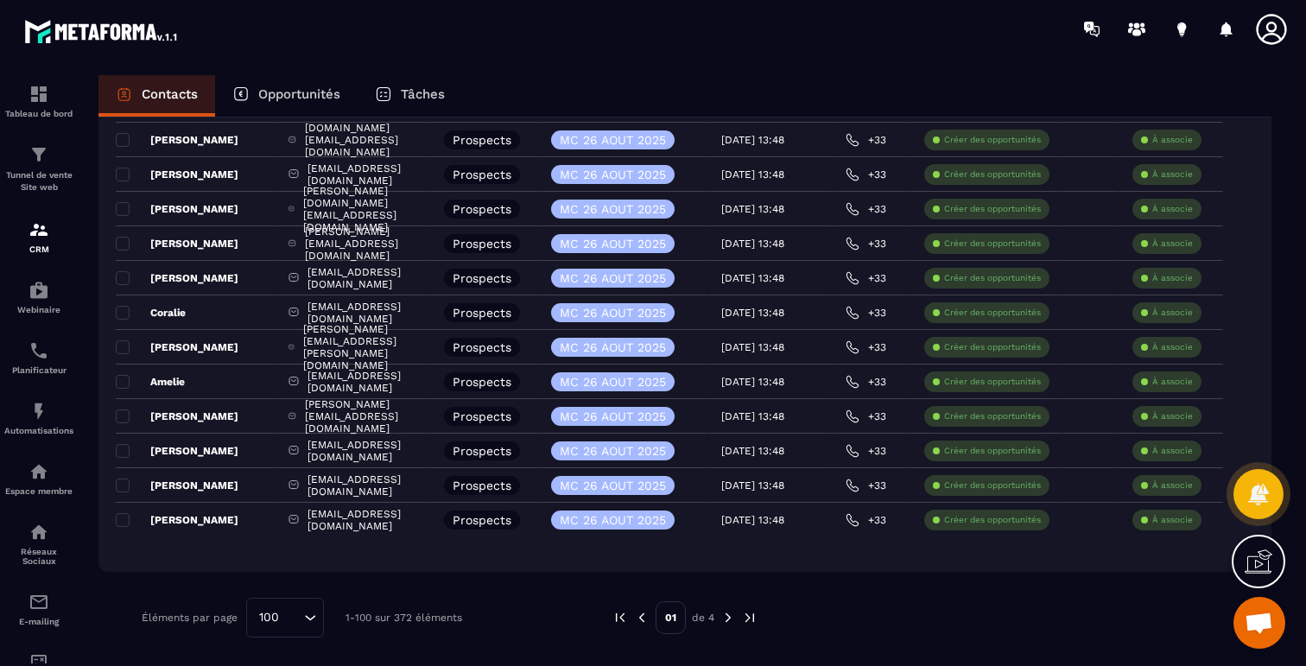
click at [728, 619] on img at bounding box center [728, 618] width 16 height 16
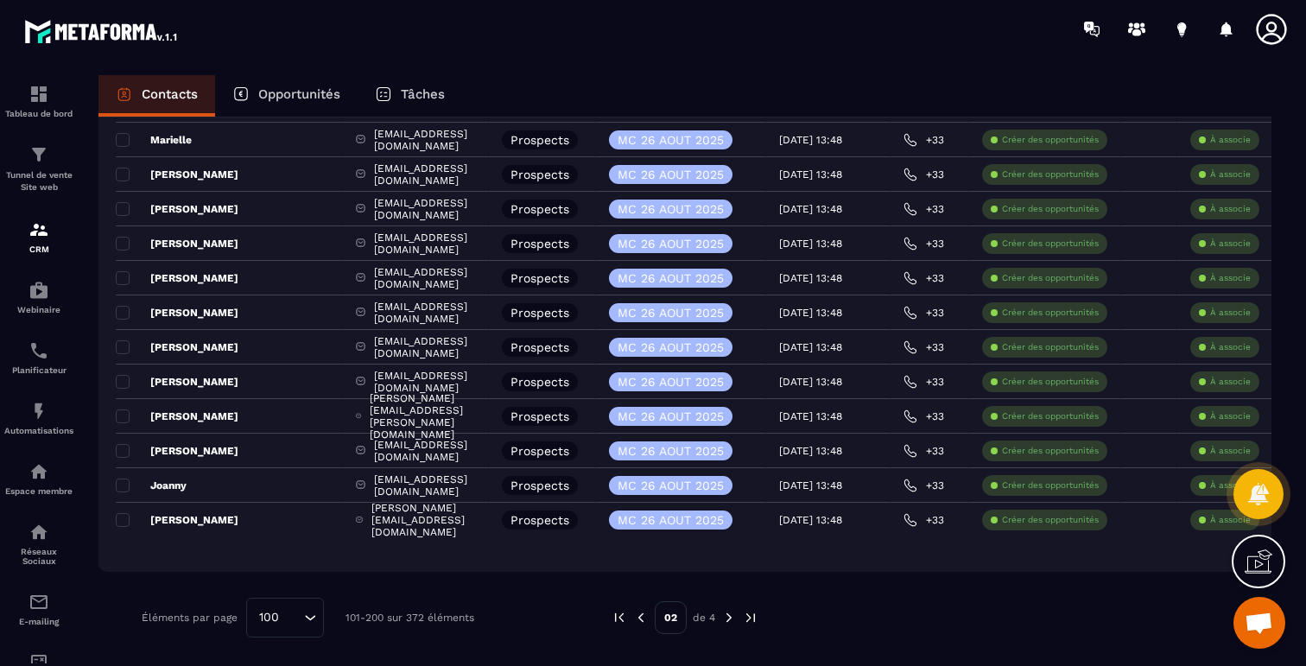
click at [726, 618] on img at bounding box center [729, 618] width 16 height 16
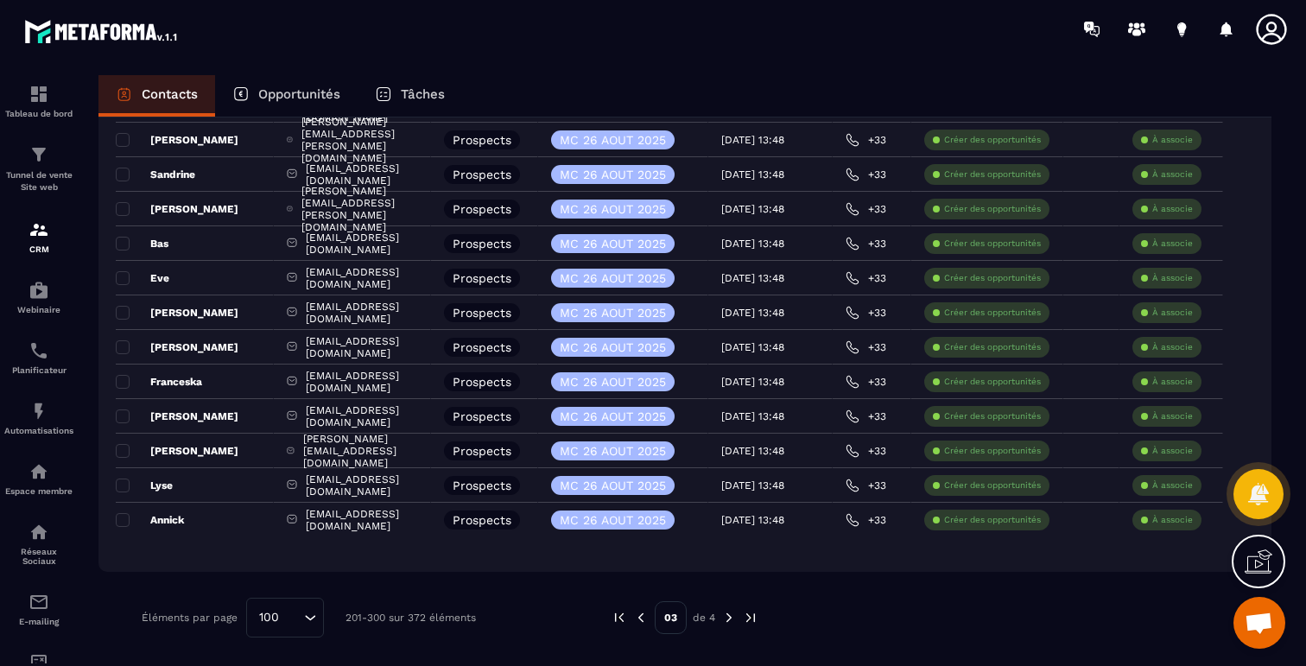
click at [726, 618] on img at bounding box center [729, 618] width 16 height 16
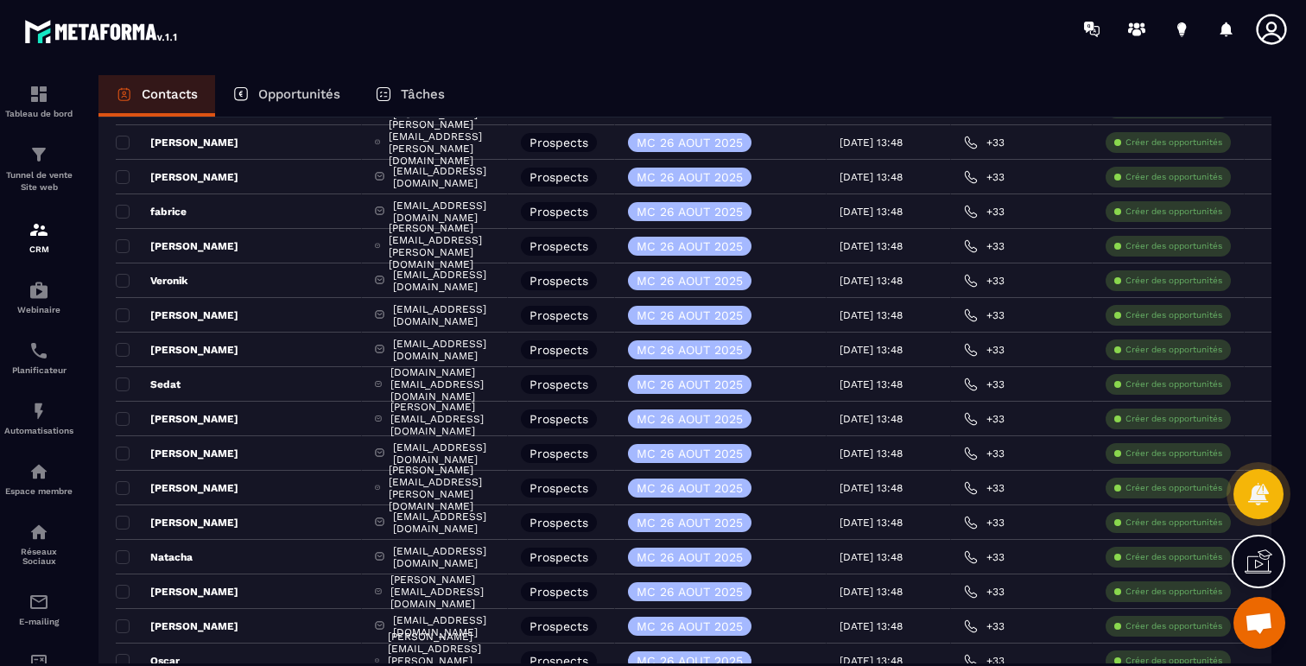
scroll to position [0, 0]
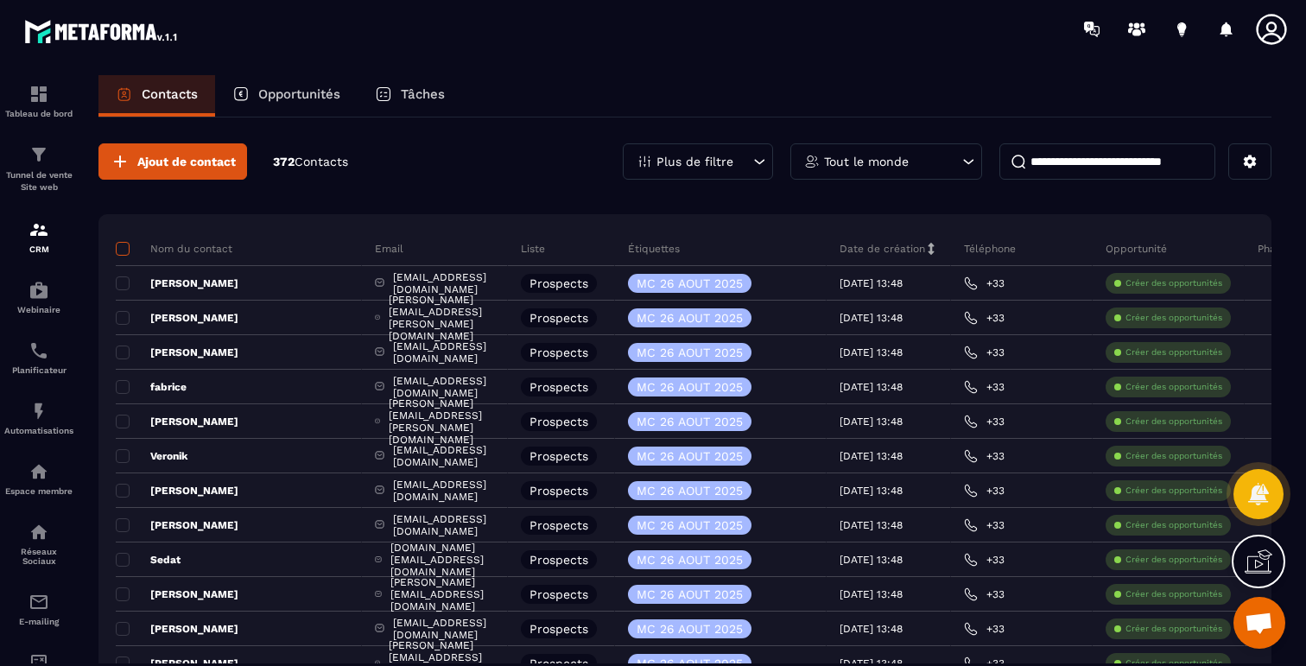
click at [123, 250] on span at bounding box center [123, 249] width 14 height 14
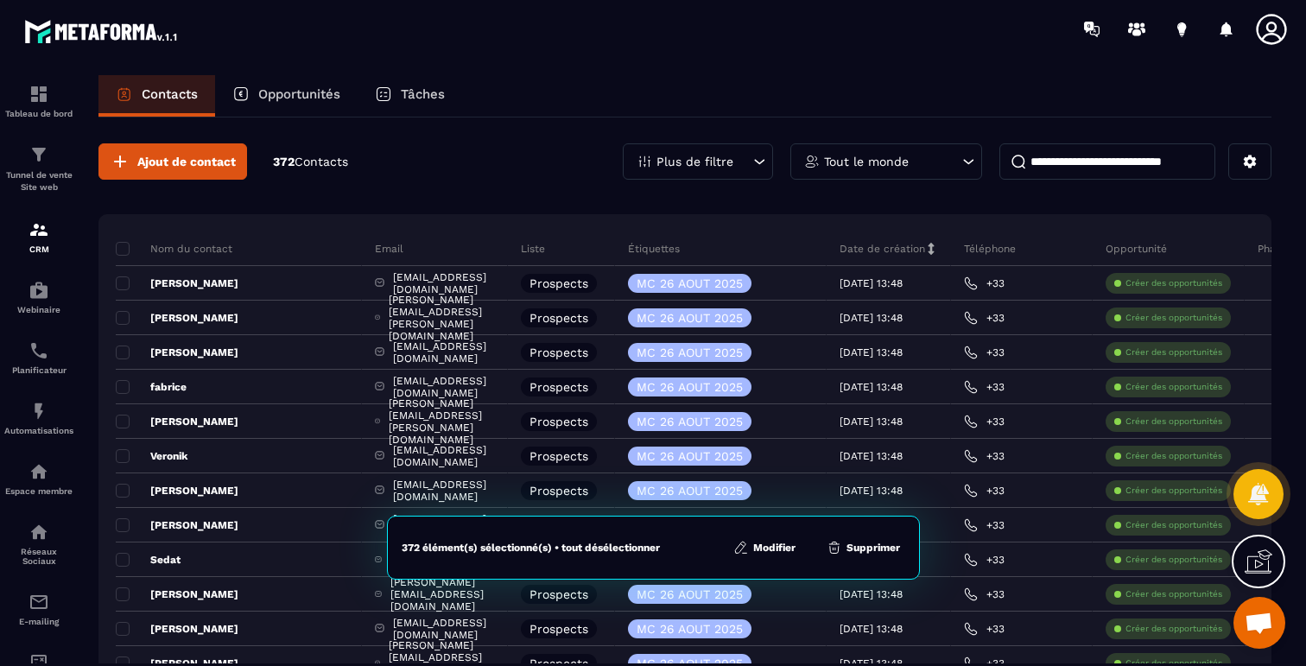
click at [506, 153] on div "Ajout de contact 372 Contacts Plus de filtre Tout le monde" at bounding box center [684, 161] width 1173 height 36
click at [119, 250] on span at bounding box center [123, 249] width 14 height 14
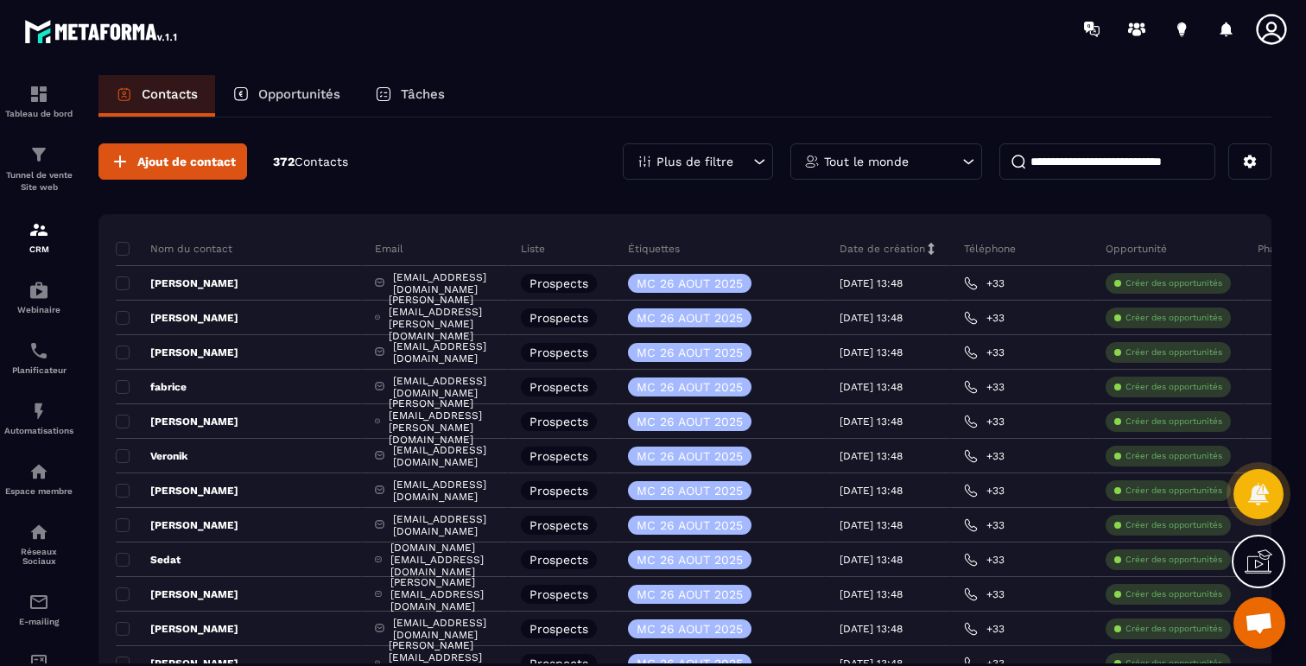
click at [742, 168] on div "Plus de filtre" at bounding box center [698, 161] width 150 height 36
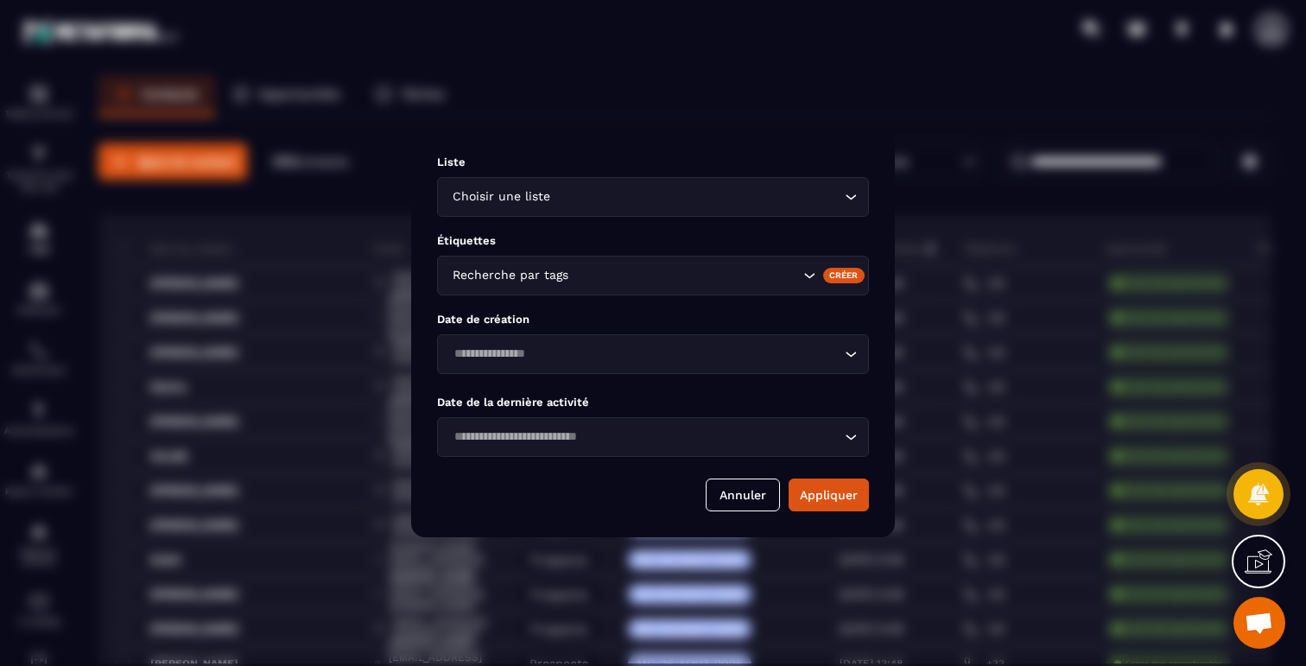
click at [688, 275] on input "Search for option" at bounding box center [685, 275] width 227 height 19
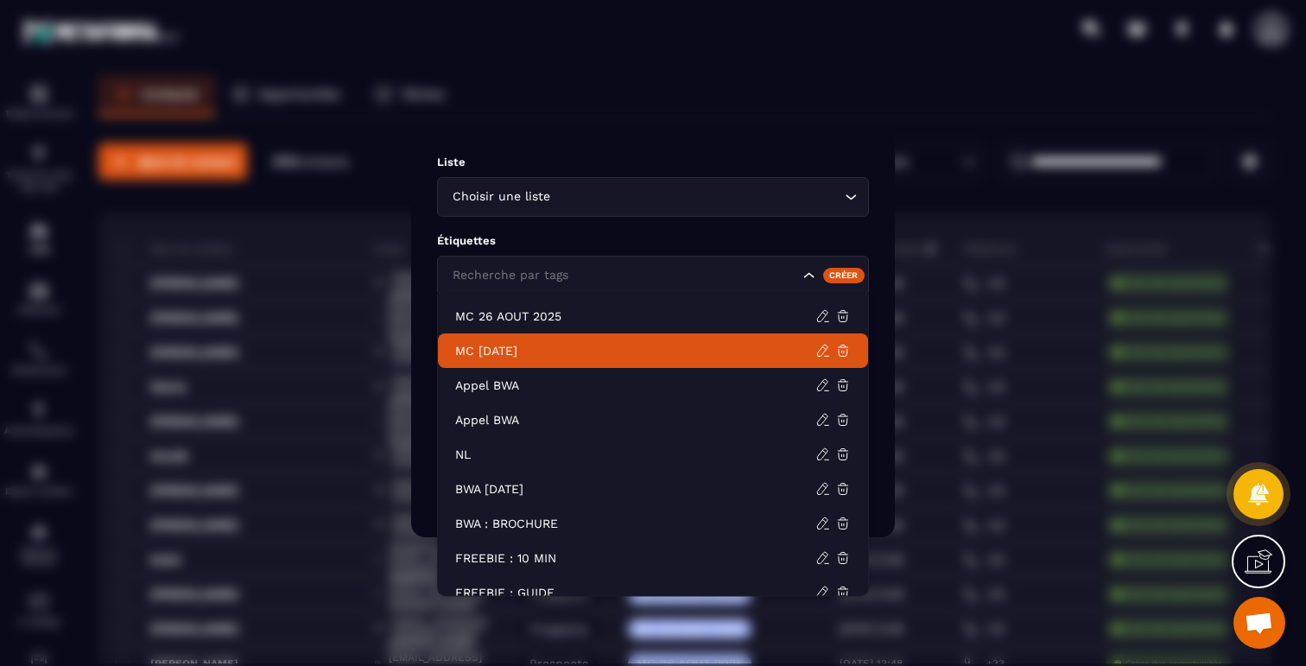
click at [560, 345] on p "MC 22 SEPT 2025" at bounding box center [635, 350] width 360 height 17
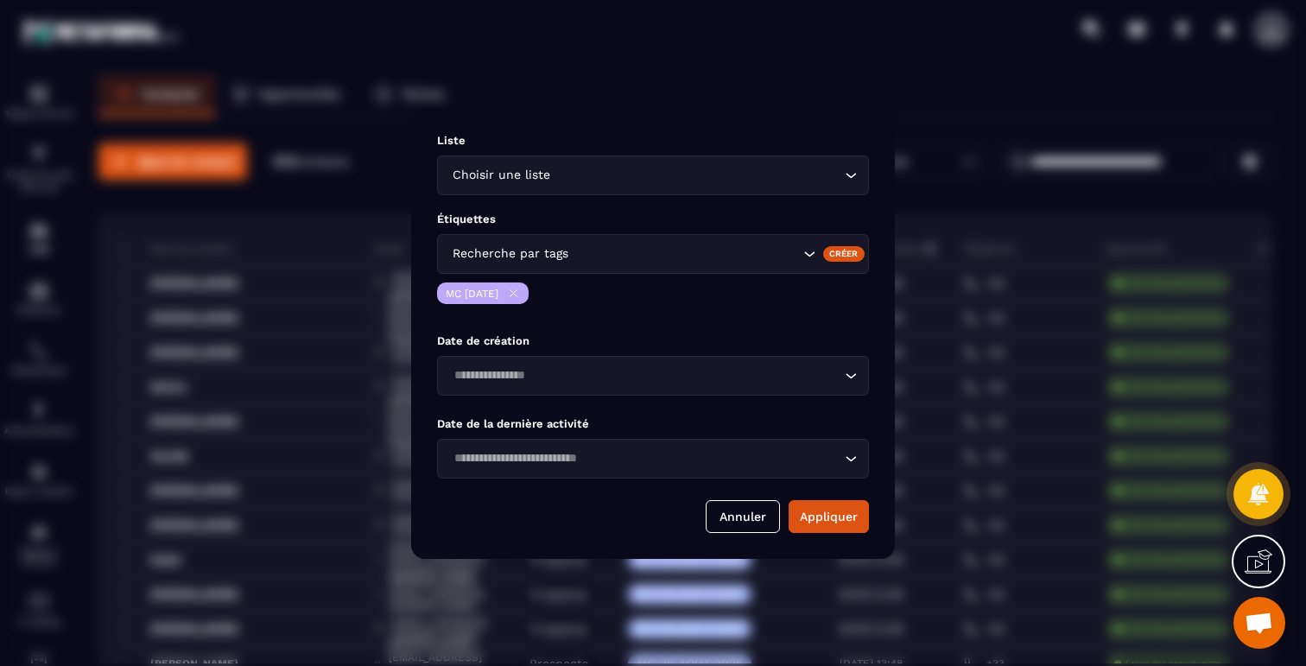
click at [520, 294] on icon "Modal window" at bounding box center [513, 293] width 13 height 13
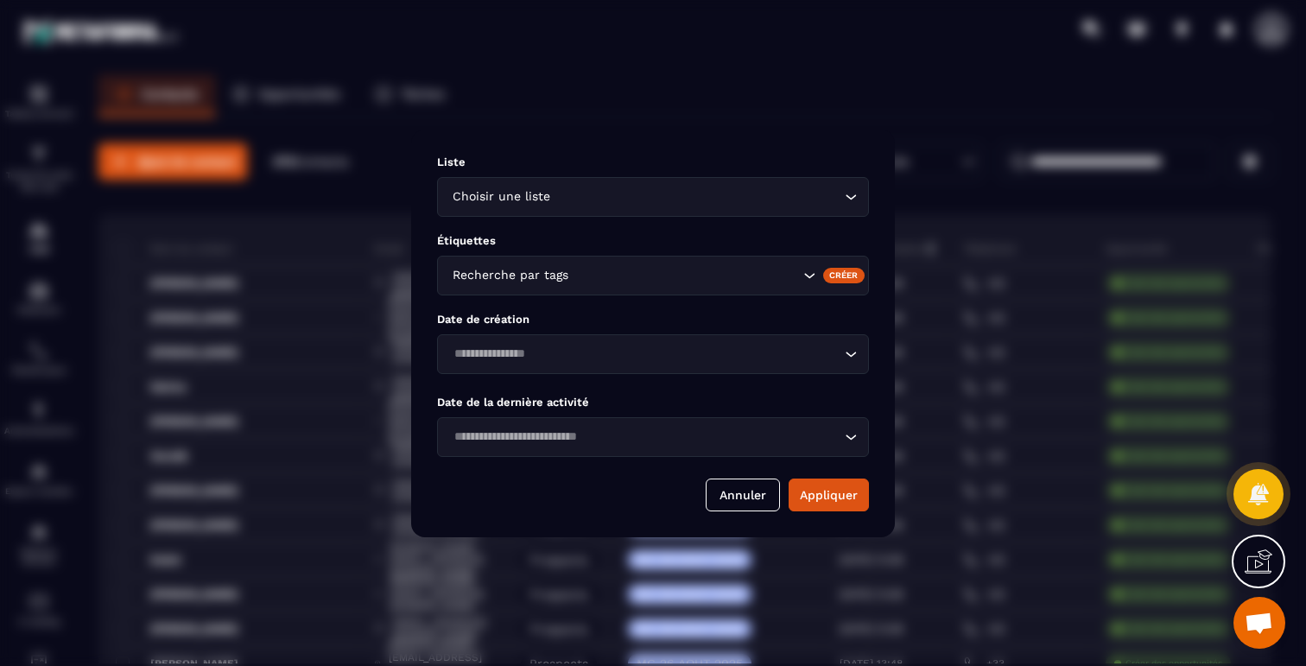
click at [554, 270] on div "Recherche par tags" at bounding box center [623, 275] width 354 height 19
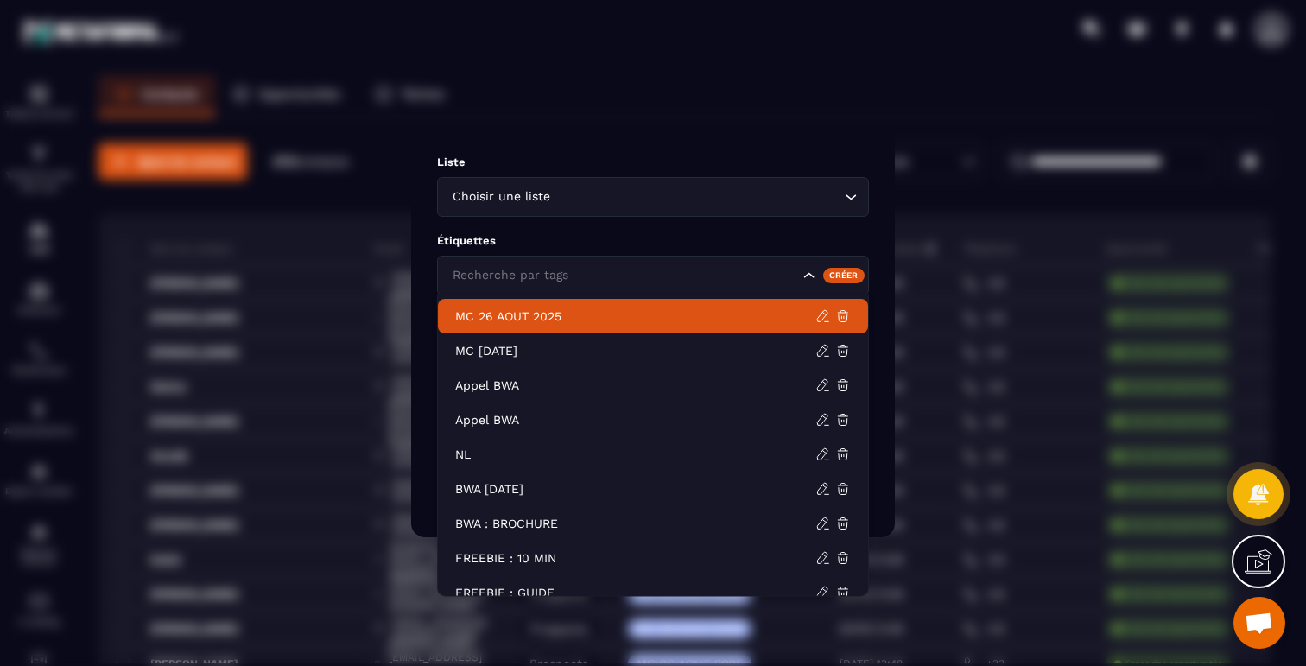
click at [541, 317] on p "MC 26 AOUT 2025" at bounding box center [635, 315] width 360 height 17
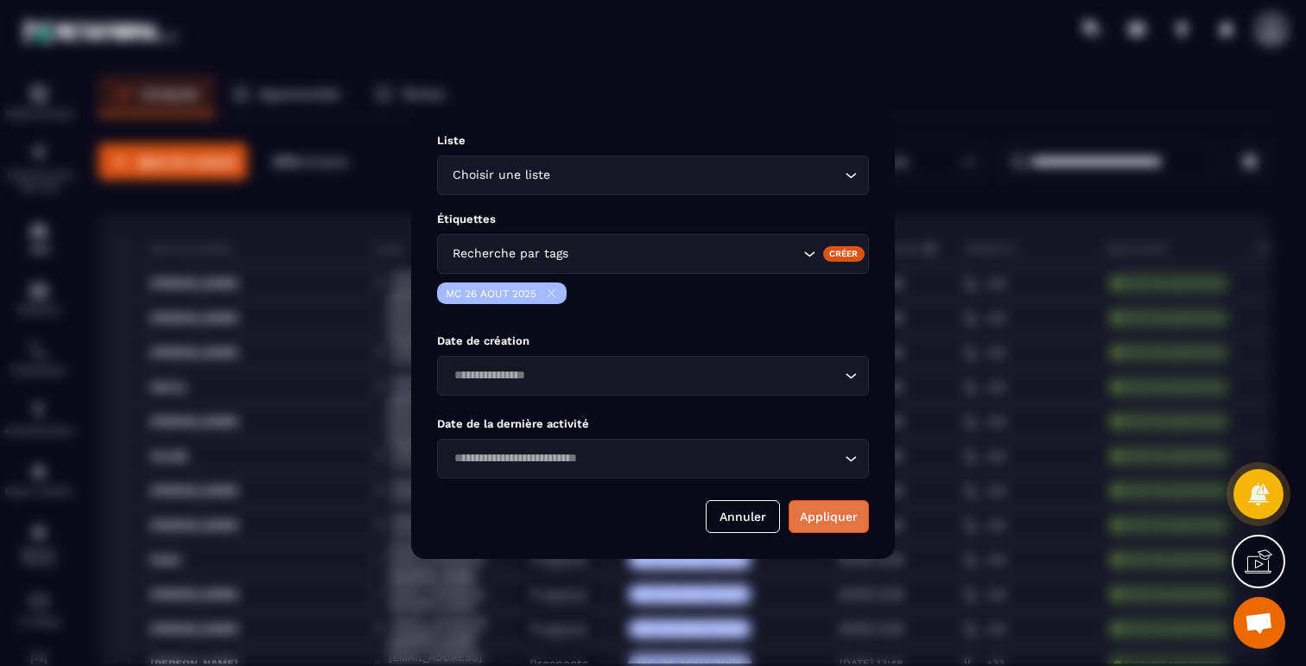
click at [823, 516] on button "Appliquer" at bounding box center [828, 516] width 80 height 33
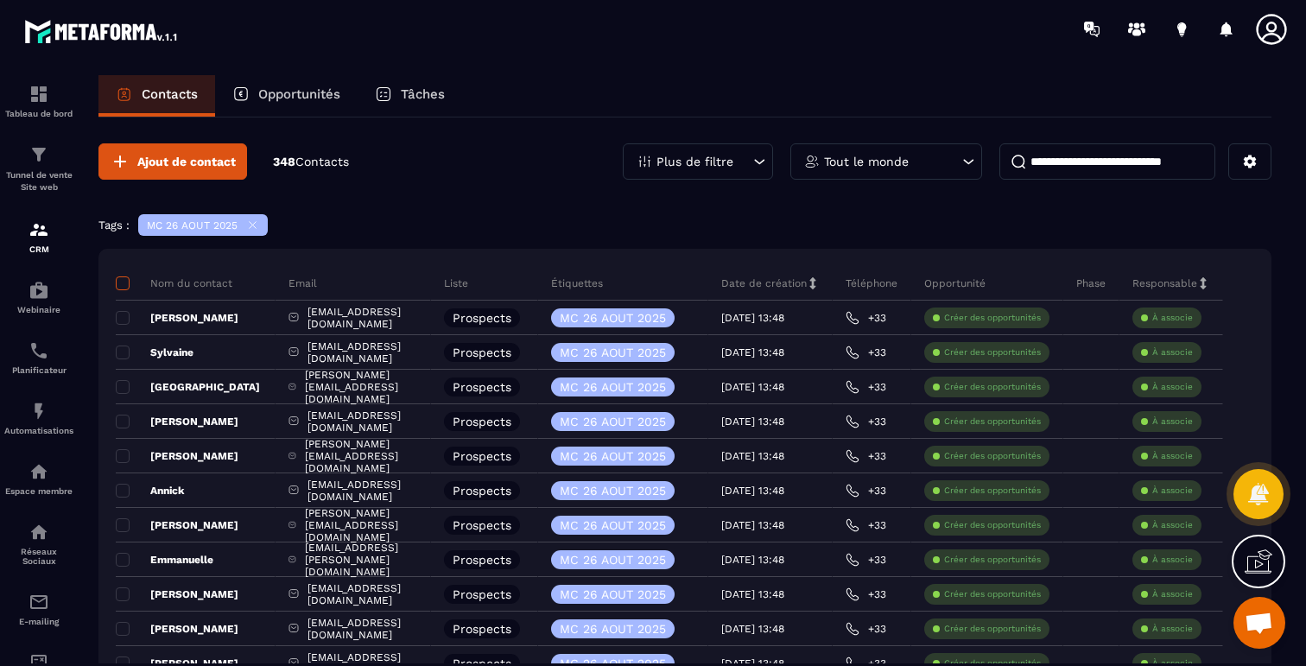
click at [120, 286] on span at bounding box center [123, 283] width 14 height 14
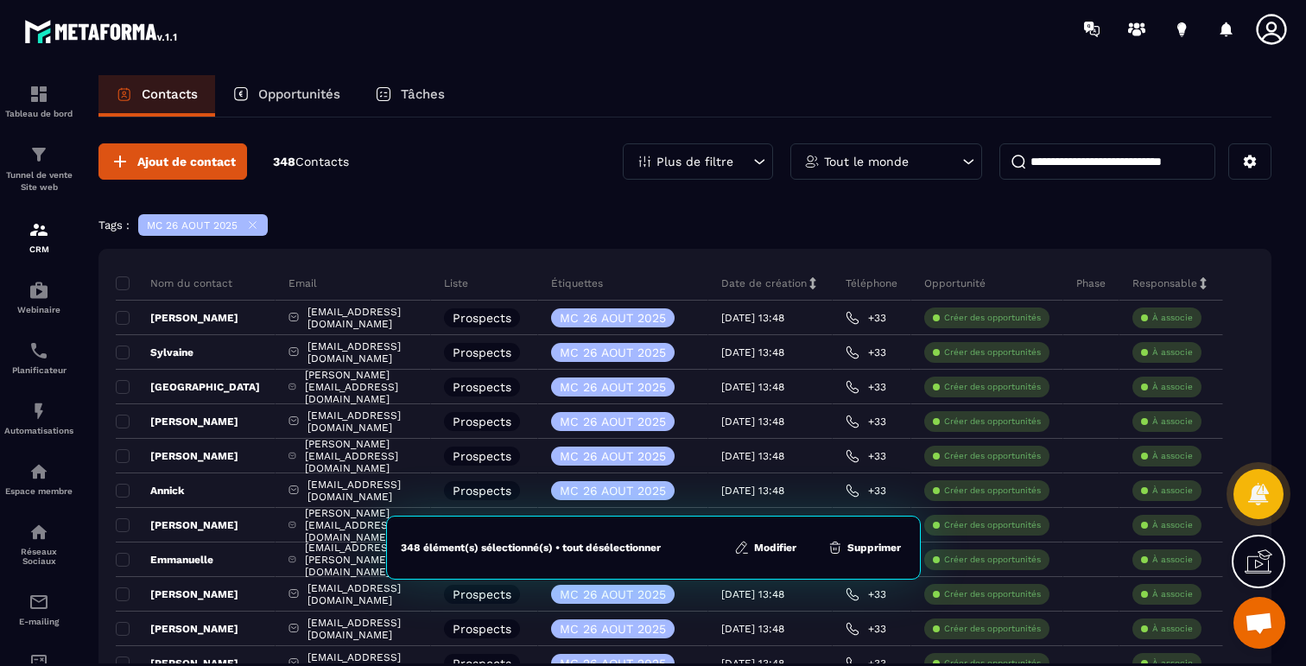
click at [869, 550] on button "Supprimer" at bounding box center [864, 547] width 84 height 17
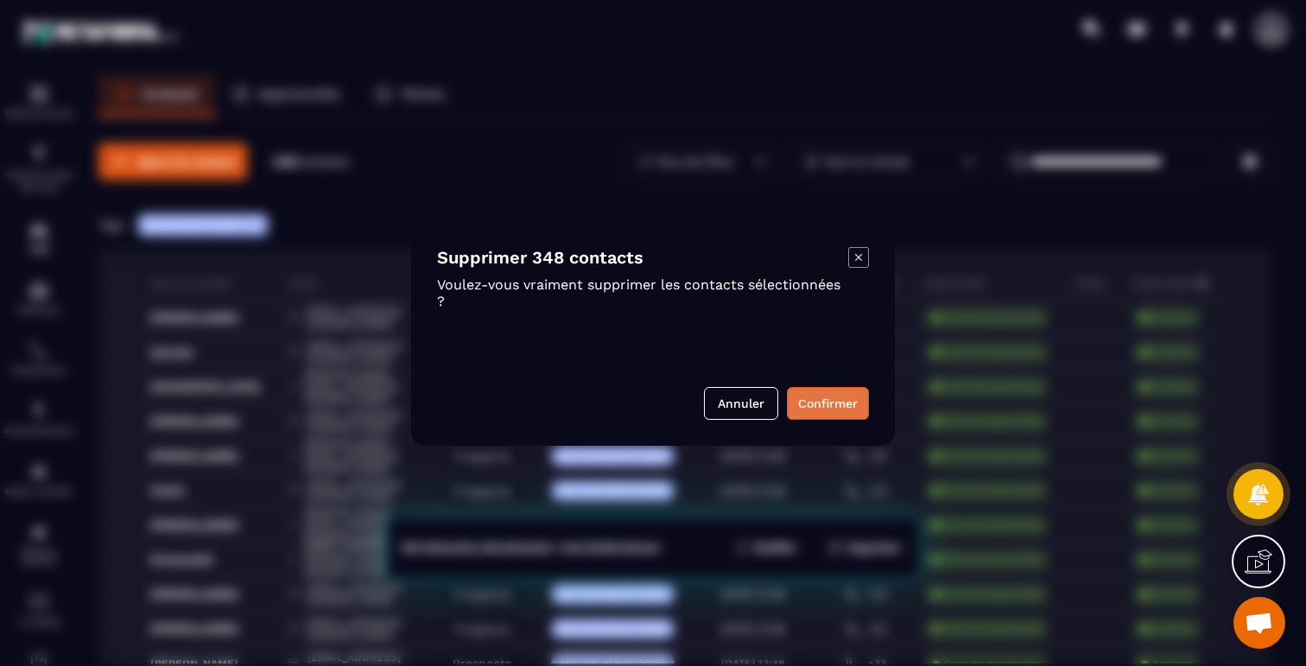
click at [831, 402] on button "Confirmer" at bounding box center [828, 403] width 82 height 33
